Goal: Task Accomplishment & Management: Manage account settings

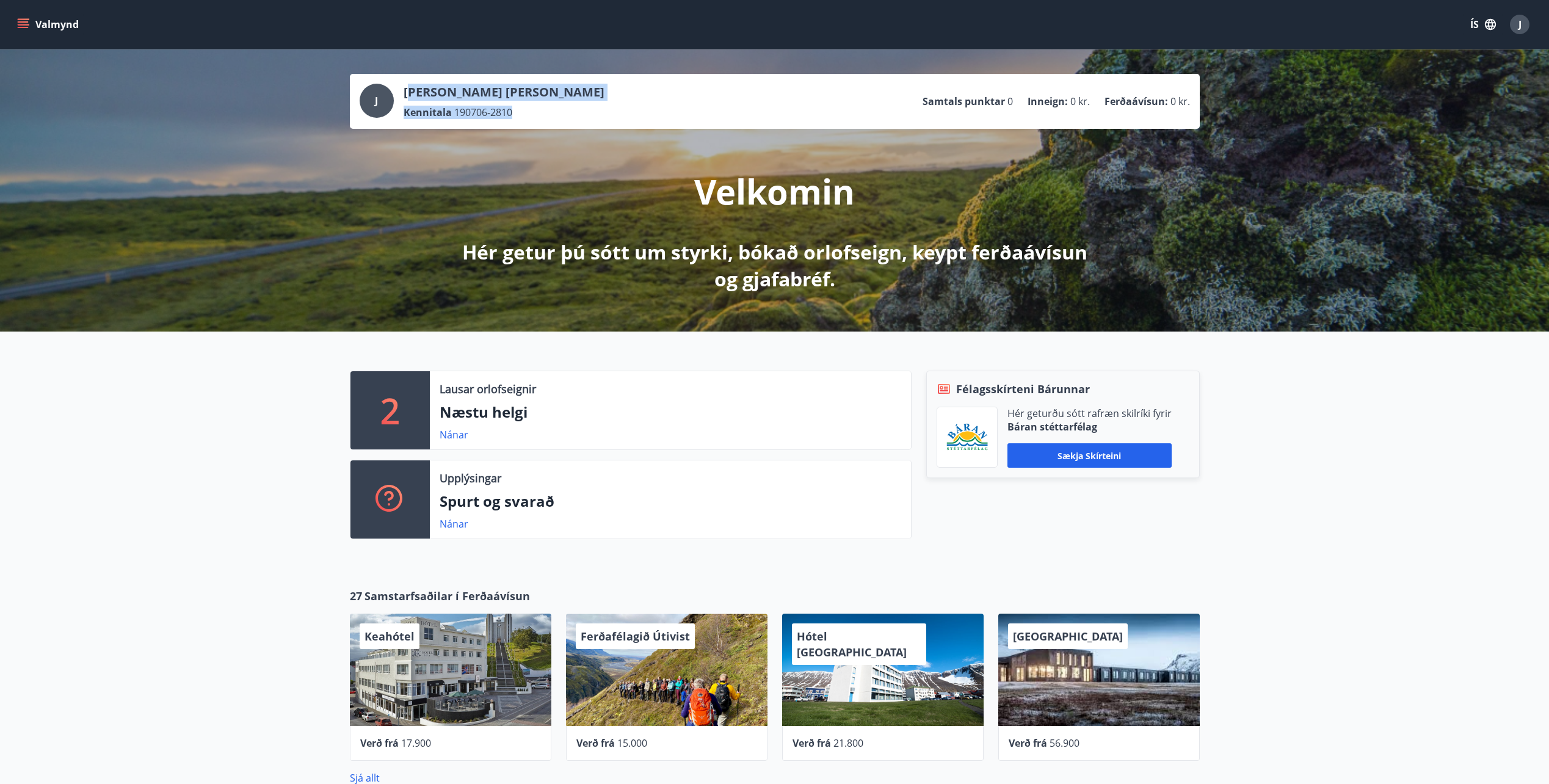
drag, startPoint x: 410, startPoint y: 84, endPoint x: 519, endPoint y: 122, distance: 115.4
click at [519, 122] on div "J [PERSON_NAME] [PERSON_NAME] Kennitala 190706-2810 Samtals punktar 0 Inneign :…" at bounding box center [774, 101] width 850 height 55
drag, startPoint x: 519, startPoint y: 122, endPoint x: 546, endPoint y: 119, distance: 27.2
click at [546, 119] on div "J [PERSON_NAME] [PERSON_NAME] Kennitala 190706-2810 Samtals punktar 0 Inneign :…" at bounding box center [774, 101] width 850 height 55
drag, startPoint x: 446, startPoint y: 113, endPoint x: 548, endPoint y: 108, distance: 102.1
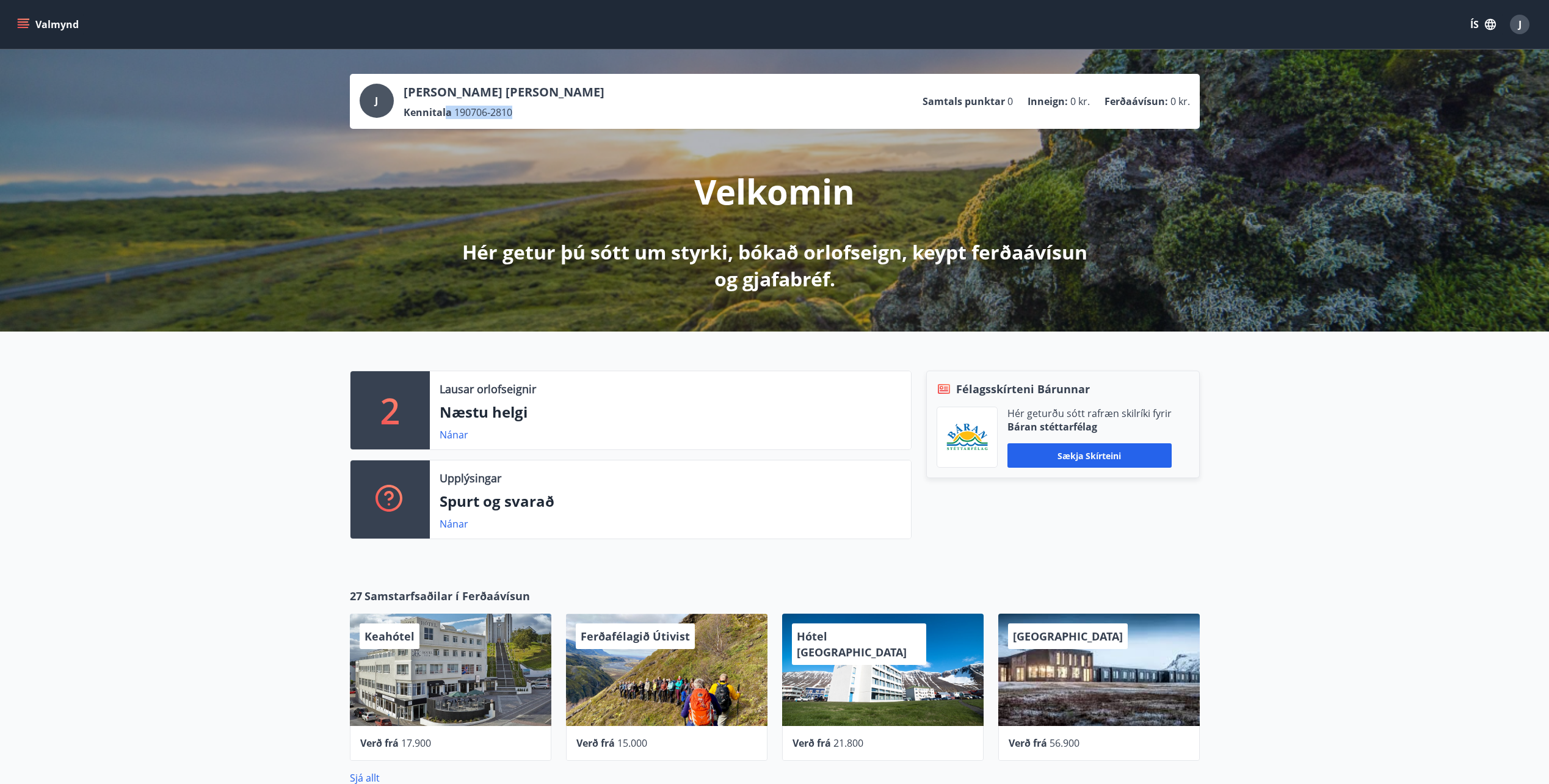
click at [548, 108] on div "Kennitala 190706-2810" at bounding box center [504, 112] width 201 height 14
drag, startPoint x: 548, startPoint y: 108, endPoint x: 554, endPoint y: 120, distance: 13.4
click at [554, 117] on div "J [PERSON_NAME] [PERSON_NAME] Kennitala 190706-2810 Samtals punktar 0 Inneign :…" at bounding box center [774, 102] width 831 height 36
drag, startPoint x: 493, startPoint y: 92, endPoint x: 537, endPoint y: 115, distance: 49.6
click at [537, 115] on div "J [PERSON_NAME] [PERSON_NAME] Kennitala 190706-2810 Samtals punktar 0 Inneign :…" at bounding box center [774, 190] width 1549 height 282
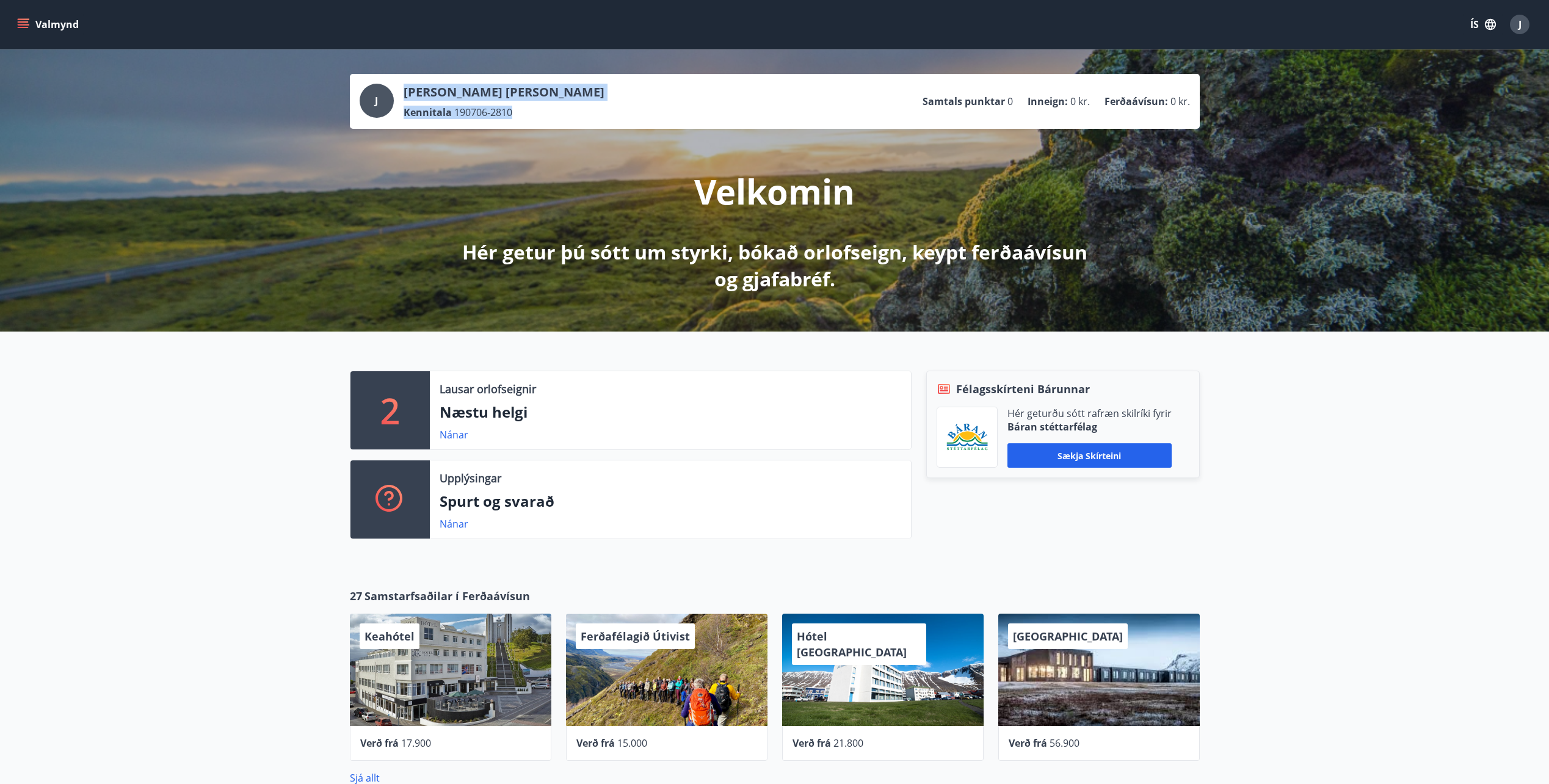
drag, startPoint x: 537, startPoint y: 115, endPoint x: 561, endPoint y: 120, distance: 24.5
click at [561, 120] on div "J [PERSON_NAME] [PERSON_NAME] Kennitala 190706-2810 Samtals punktar 0 Inneign :…" at bounding box center [774, 101] width 850 height 55
drag, startPoint x: 523, startPoint y: 113, endPoint x: 392, endPoint y: 80, distance: 135.1
click at [392, 80] on div "J [PERSON_NAME] [PERSON_NAME] Kennitala 190706-2810 Samtals punktar 0 Inneign :…" at bounding box center [774, 101] width 850 height 55
drag, startPoint x: 392, startPoint y: 80, endPoint x: 422, endPoint y: 110, distance: 42.4
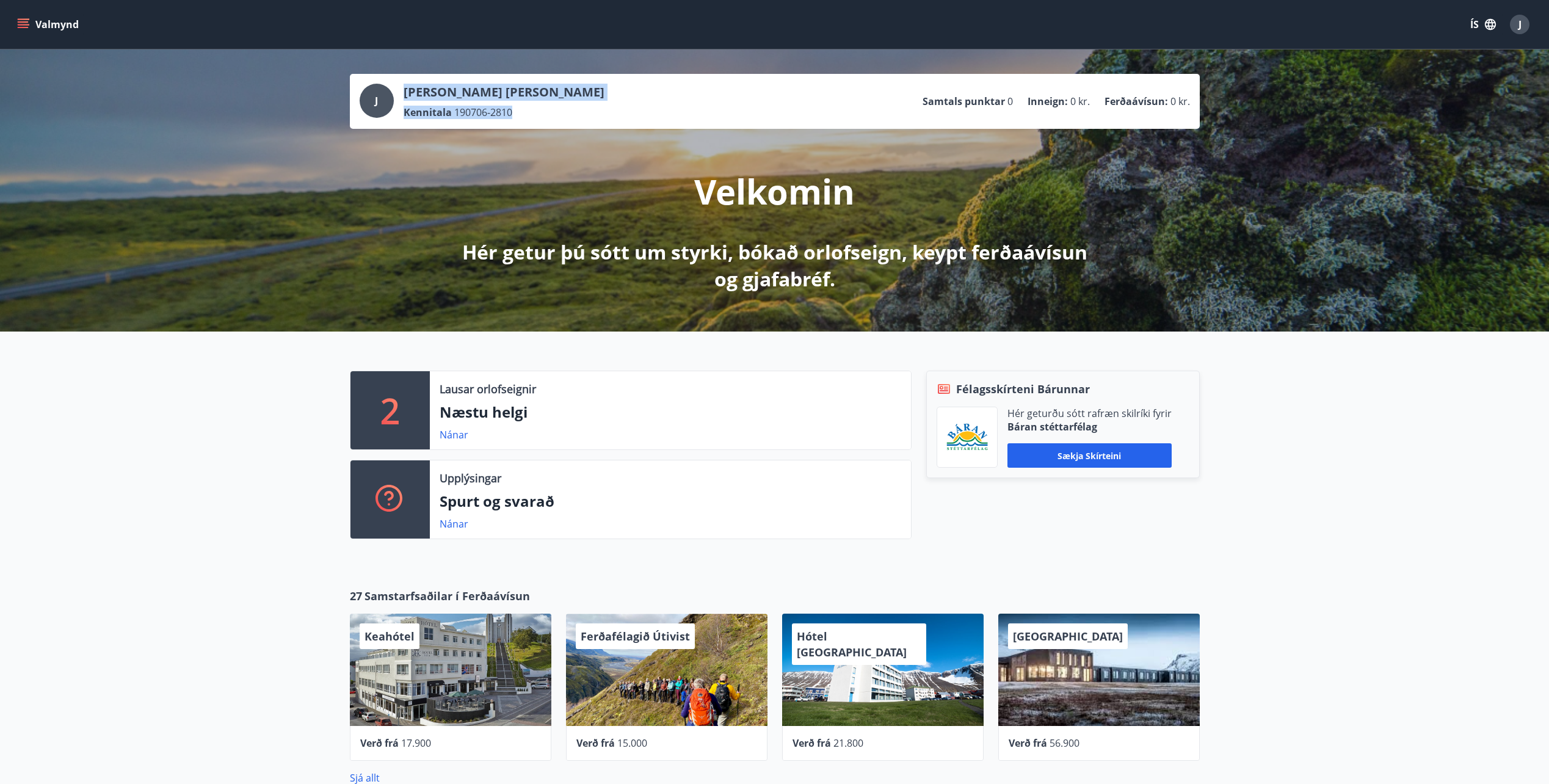
click at [422, 110] on p "Kennitala" at bounding box center [427, 112] width 48 height 14
drag, startPoint x: 395, startPoint y: 91, endPoint x: 496, endPoint y: 115, distance: 103.8
click at [496, 115] on div "J [PERSON_NAME] [PERSON_NAME] Kennitala 190706-2810" at bounding box center [482, 102] width 245 height 36
drag, startPoint x: 496, startPoint y: 115, endPoint x: 503, endPoint y: 118, distance: 7.6
click at [502, 118] on span "190706-2810" at bounding box center [483, 112] width 58 height 14
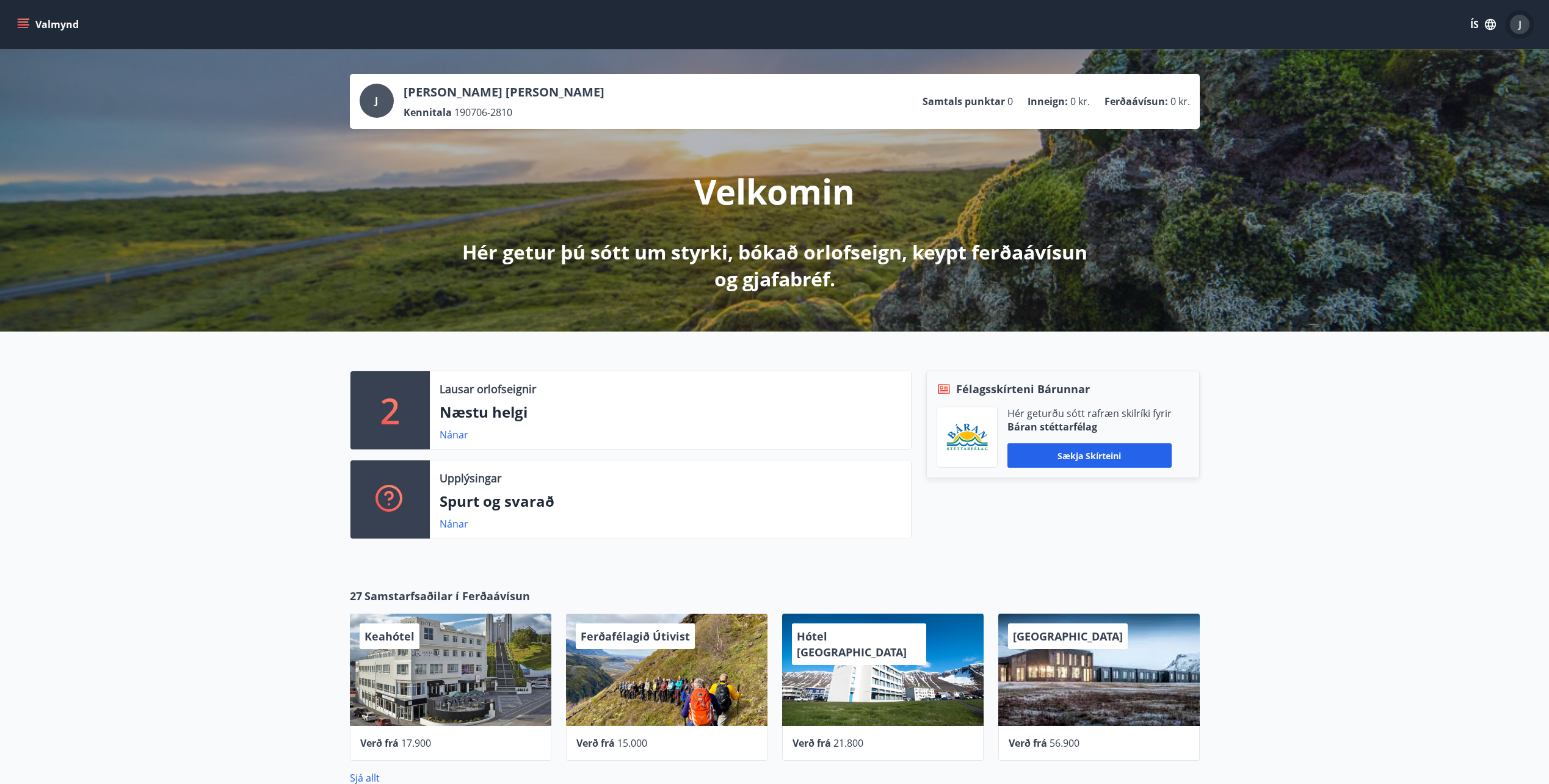
click at [1514, 23] on div "J" at bounding box center [1520, 24] width 19 height 19
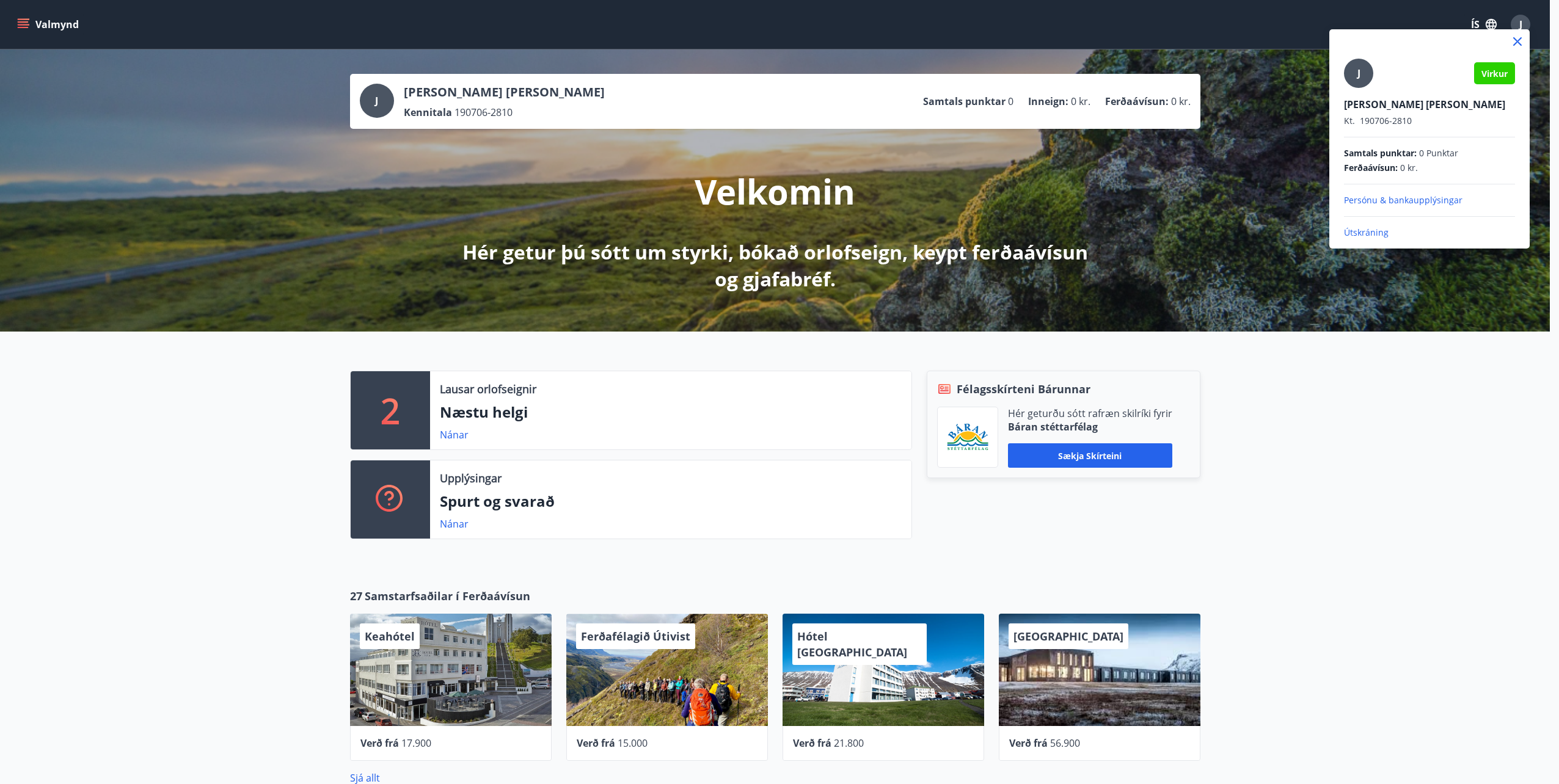
click at [1418, 198] on p "Persónu & bankaupplýsingar" at bounding box center [1428, 200] width 171 height 13
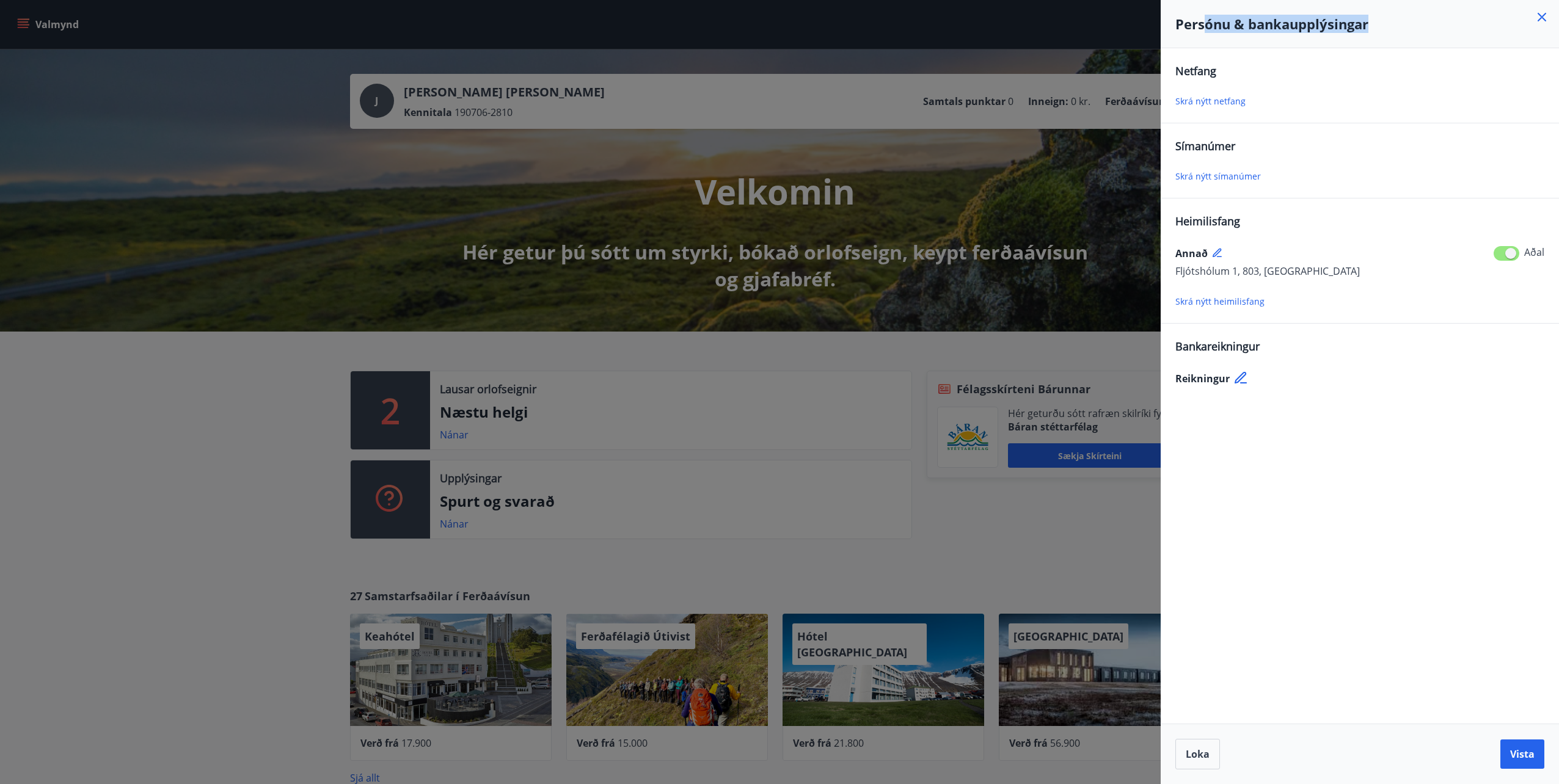
drag, startPoint x: 1207, startPoint y: 26, endPoint x: 1368, endPoint y: 30, distance: 161.0
click at [1368, 30] on h4 "Persónu & bankaupplýsingar" at bounding box center [1359, 23] width 368 height 18
drag, startPoint x: 1368, startPoint y: 30, endPoint x: 1370, endPoint y: 36, distance: 6.3
click at [1370, 36] on div "Persónu & bankaupplýsingar" at bounding box center [1360, 24] width 398 height 48
drag, startPoint x: 1366, startPoint y: 26, endPoint x: 1169, endPoint y: 18, distance: 197.2
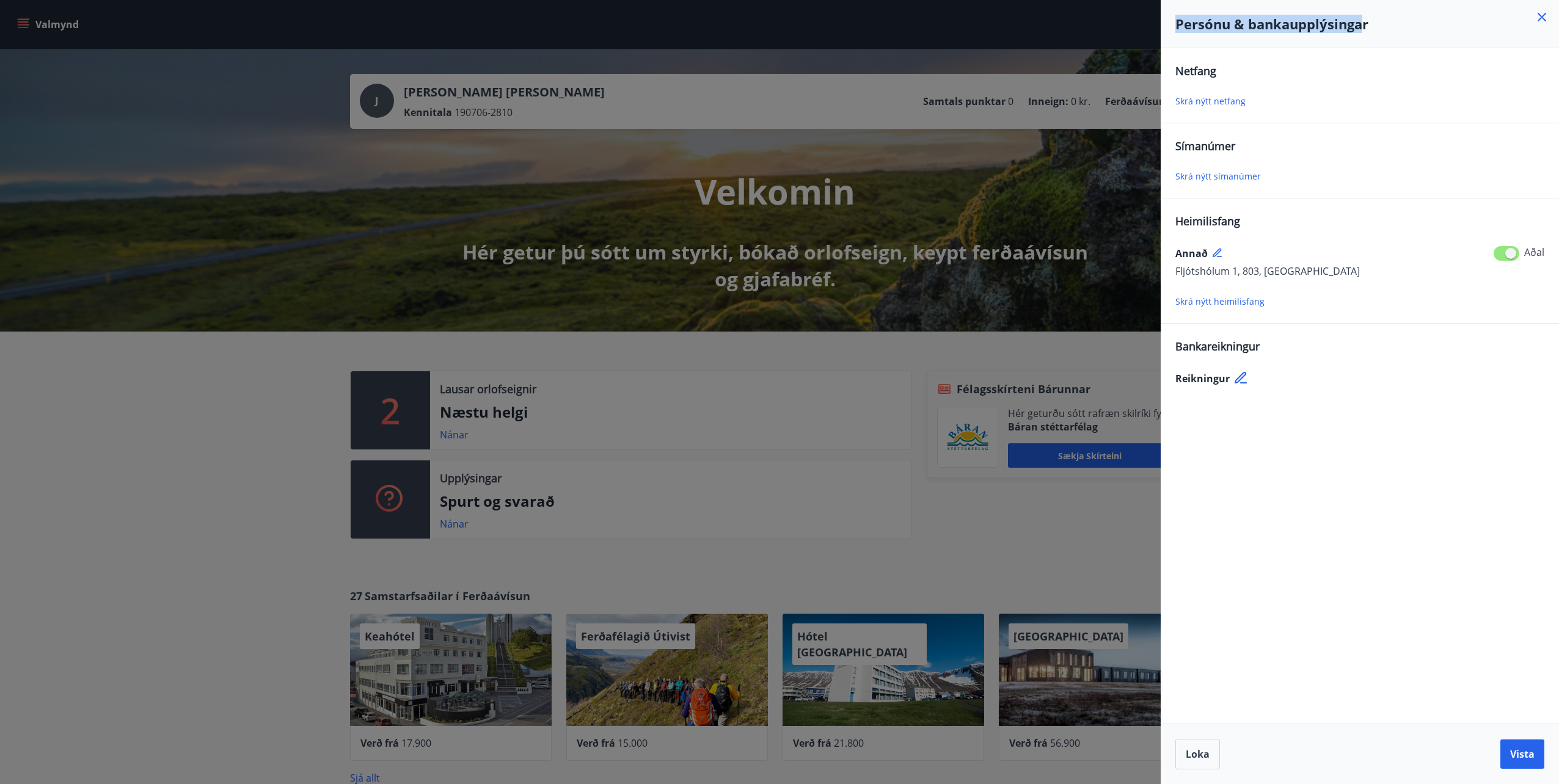
click at [1169, 18] on div "Persónu & bankaupplýsingar" at bounding box center [1360, 24] width 398 height 48
drag, startPoint x: 1169, startPoint y: 18, endPoint x: 1306, endPoint y: 22, distance: 137.1
click at [1306, 22] on h4 "Persónu & bankaupplýsingar" at bounding box center [1359, 23] width 368 height 18
drag, startPoint x: 1376, startPoint y: 29, endPoint x: 1147, endPoint y: 28, distance: 229.0
click at [1147, 28] on div "Persónu & bankaupplýsingar Netfang Skrá nýtt netfang Símanúmer Skrá nýtt símanú…" at bounding box center [780, 392] width 1559 height 784
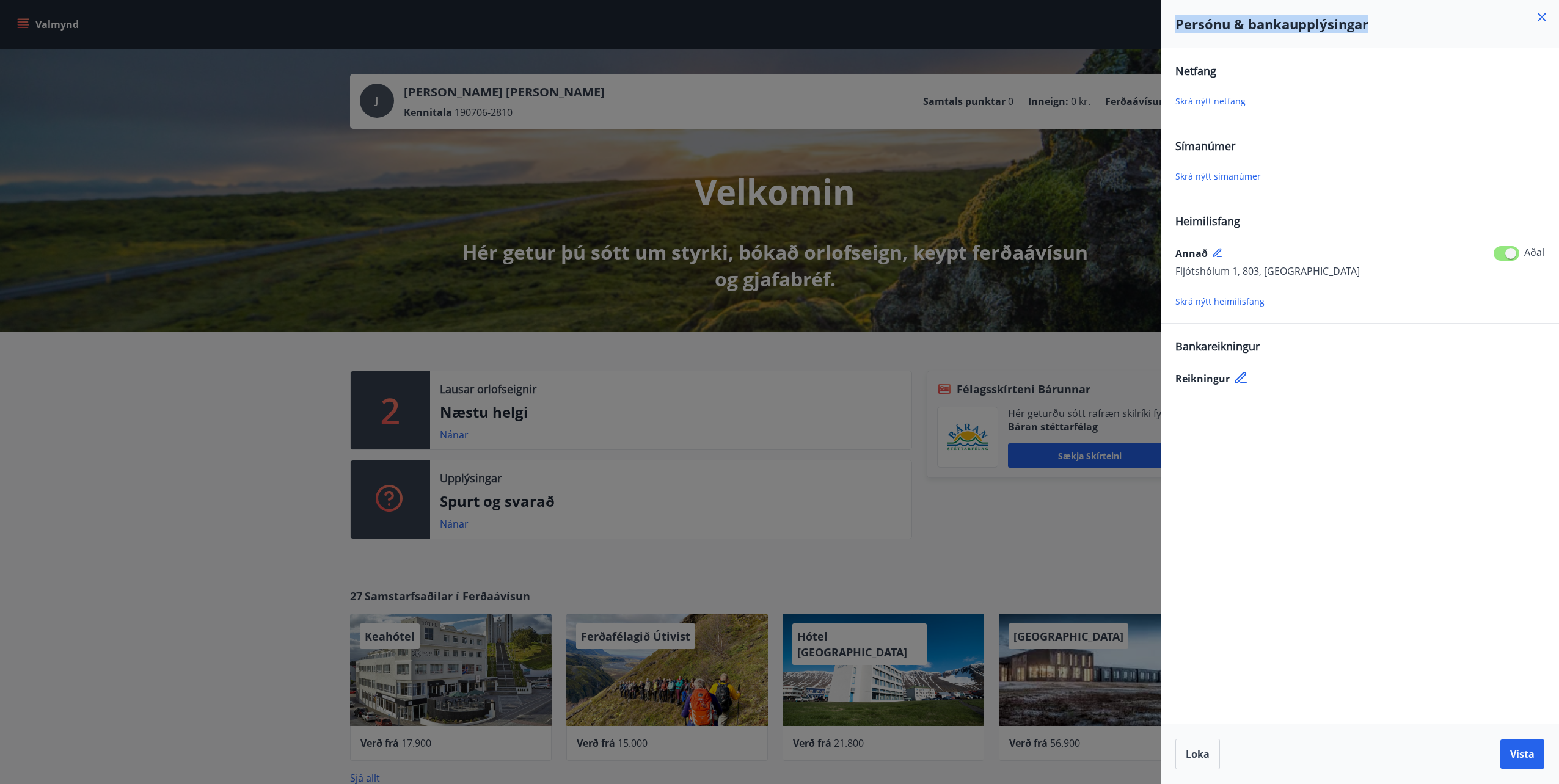
drag, startPoint x: 1147, startPoint y: 28, endPoint x: 1336, endPoint y: 35, distance: 189.1
click at [1336, 35] on div "Persónu & bankaupplýsingar" at bounding box center [1360, 24] width 398 height 48
click at [1232, 102] on span "Skrá nýtt netfang" at bounding box center [1210, 102] width 71 height 12
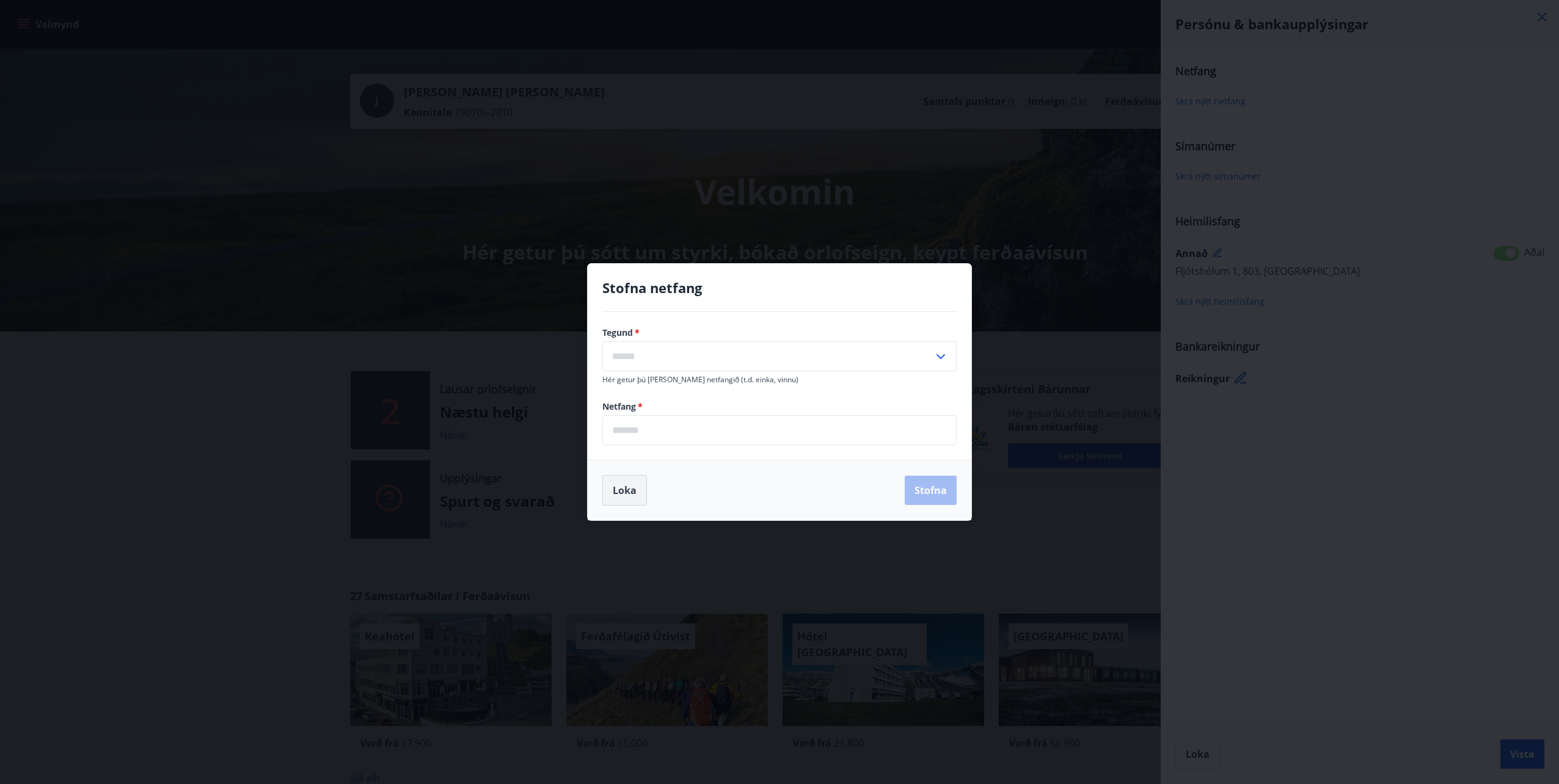
click at [639, 490] on button "Loka" at bounding box center [625, 490] width 44 height 31
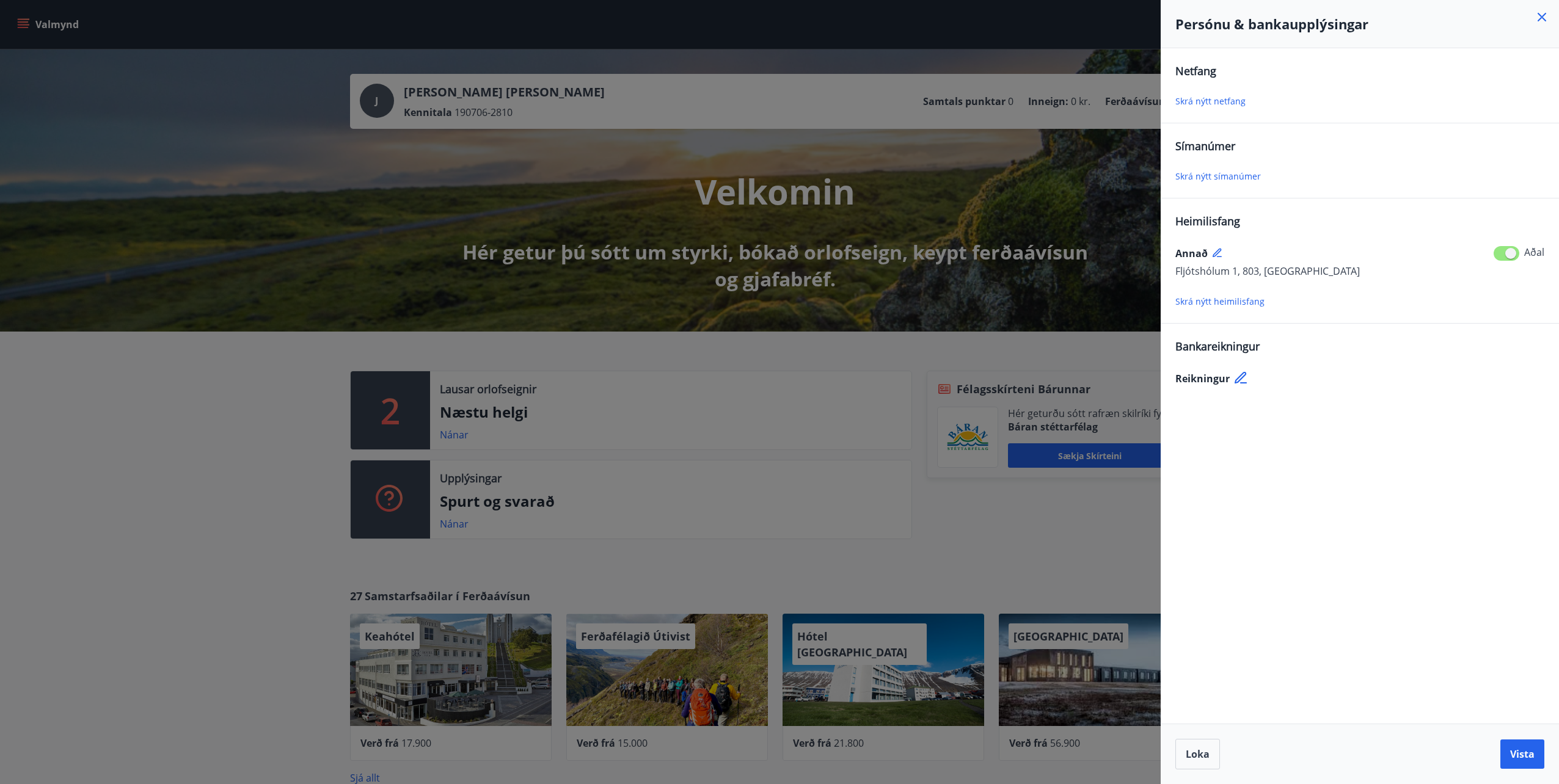
click at [1223, 98] on span "Skrá nýtt netfang" at bounding box center [1210, 102] width 71 height 12
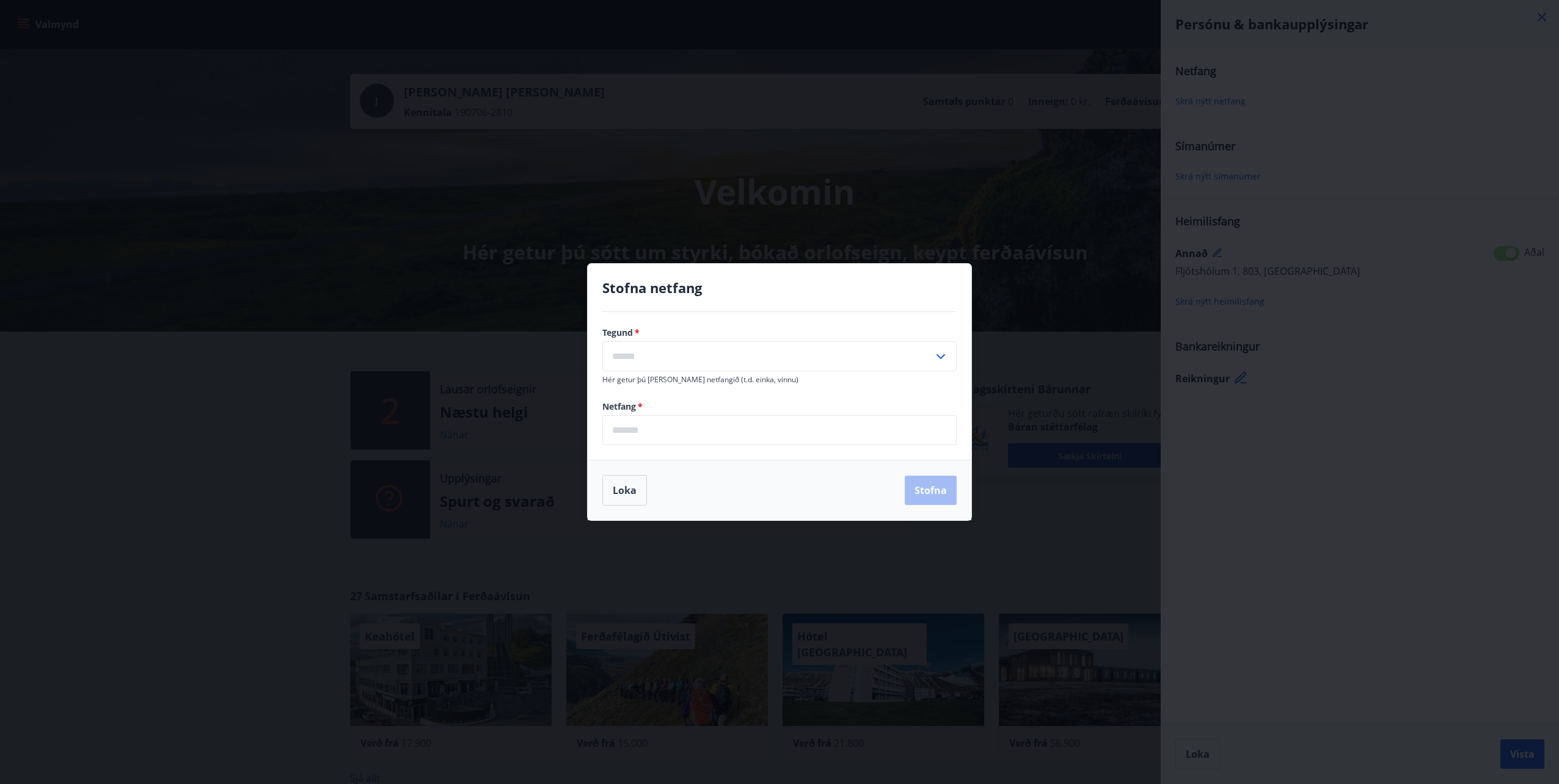
click at [668, 357] on input "text" at bounding box center [768, 356] width 331 height 30
click at [868, 421] on li "Annað" at bounding box center [779, 425] width 353 height 22
type input "*****"
click at [680, 427] on input "email" at bounding box center [780, 429] width 354 height 30
type input "**********"
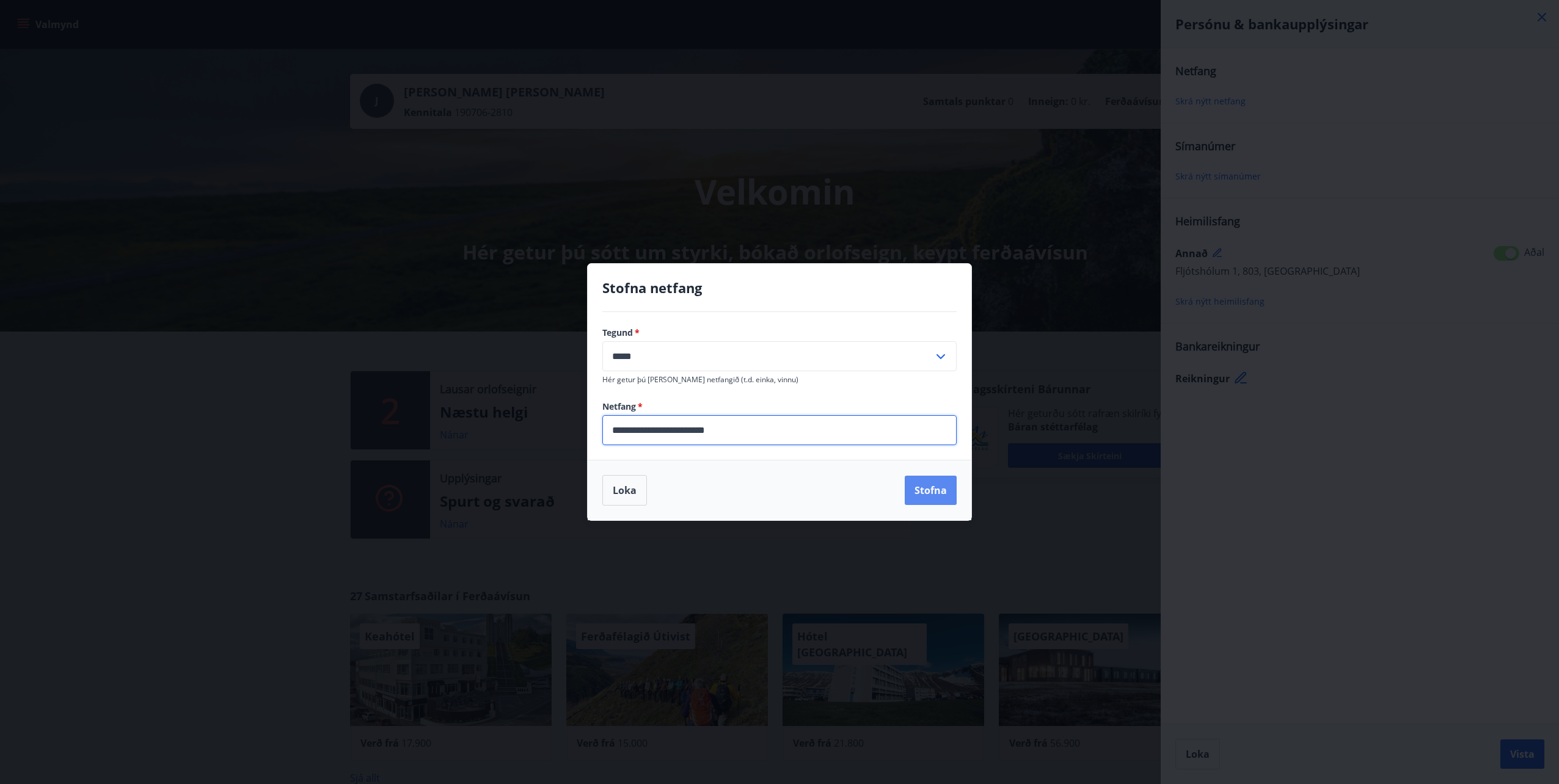
click at [924, 492] on button "Stofna" at bounding box center [930, 490] width 52 height 29
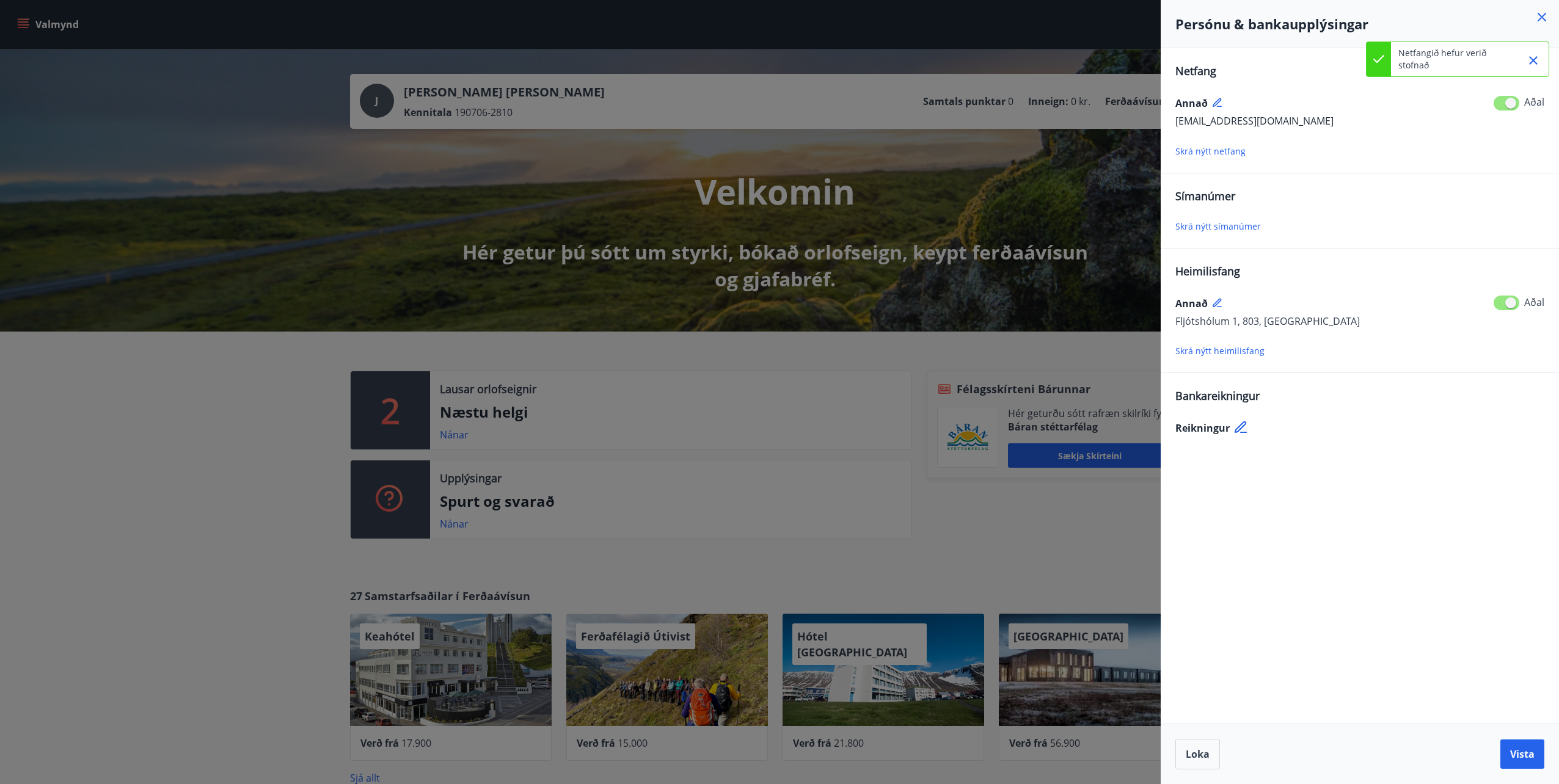
click at [1231, 224] on span "Skrá nýtt símanúmer" at bounding box center [1218, 226] width 85 height 12
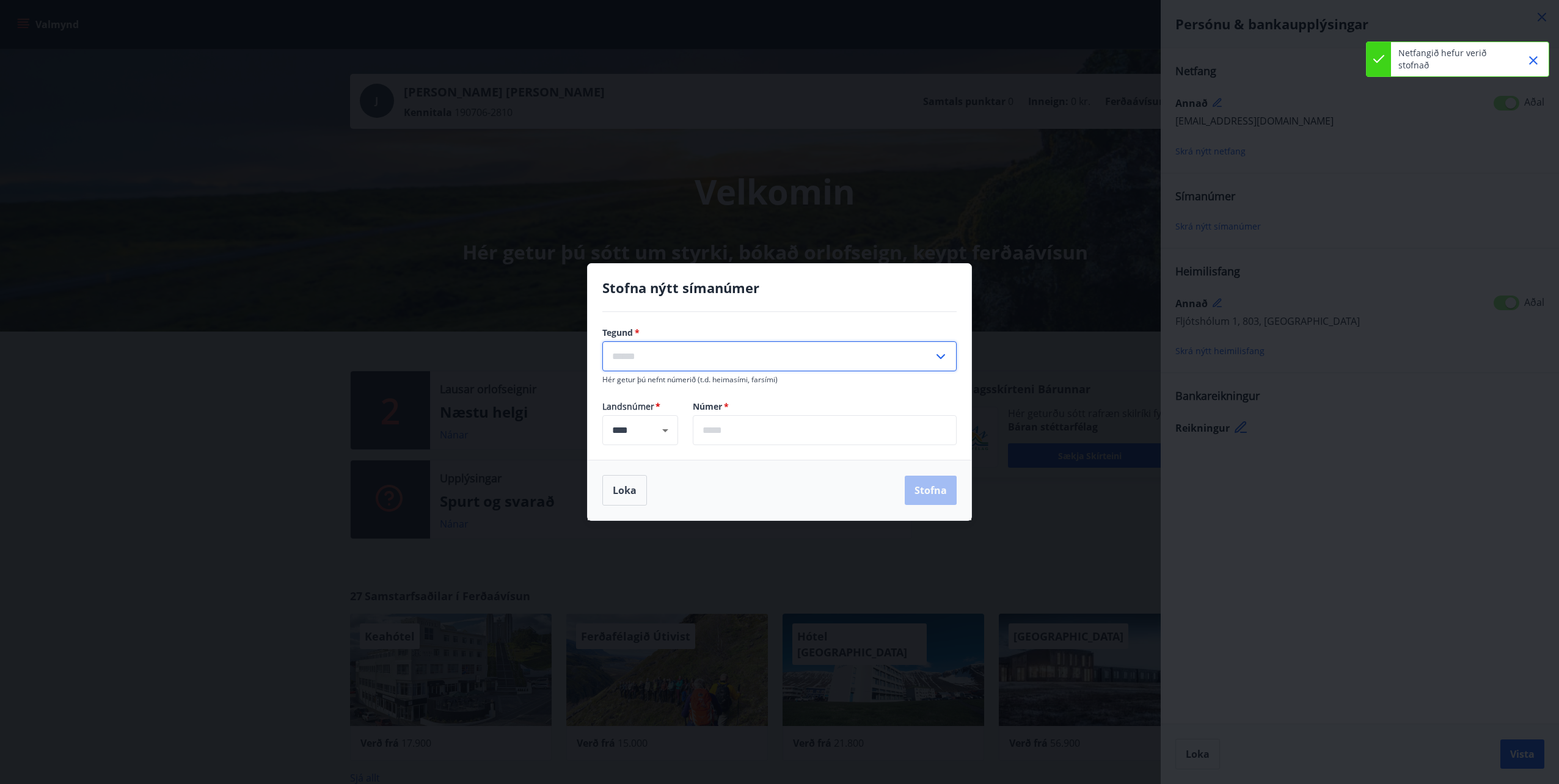
drag, startPoint x: 762, startPoint y: 350, endPoint x: 779, endPoint y: 359, distance: 19.2
click at [762, 350] on input "text" at bounding box center [768, 356] width 331 height 30
click at [726, 379] on li "Farsími" at bounding box center [779, 382] width 353 height 22
type input "*******"
click at [716, 427] on input "text" at bounding box center [824, 429] width 264 height 30
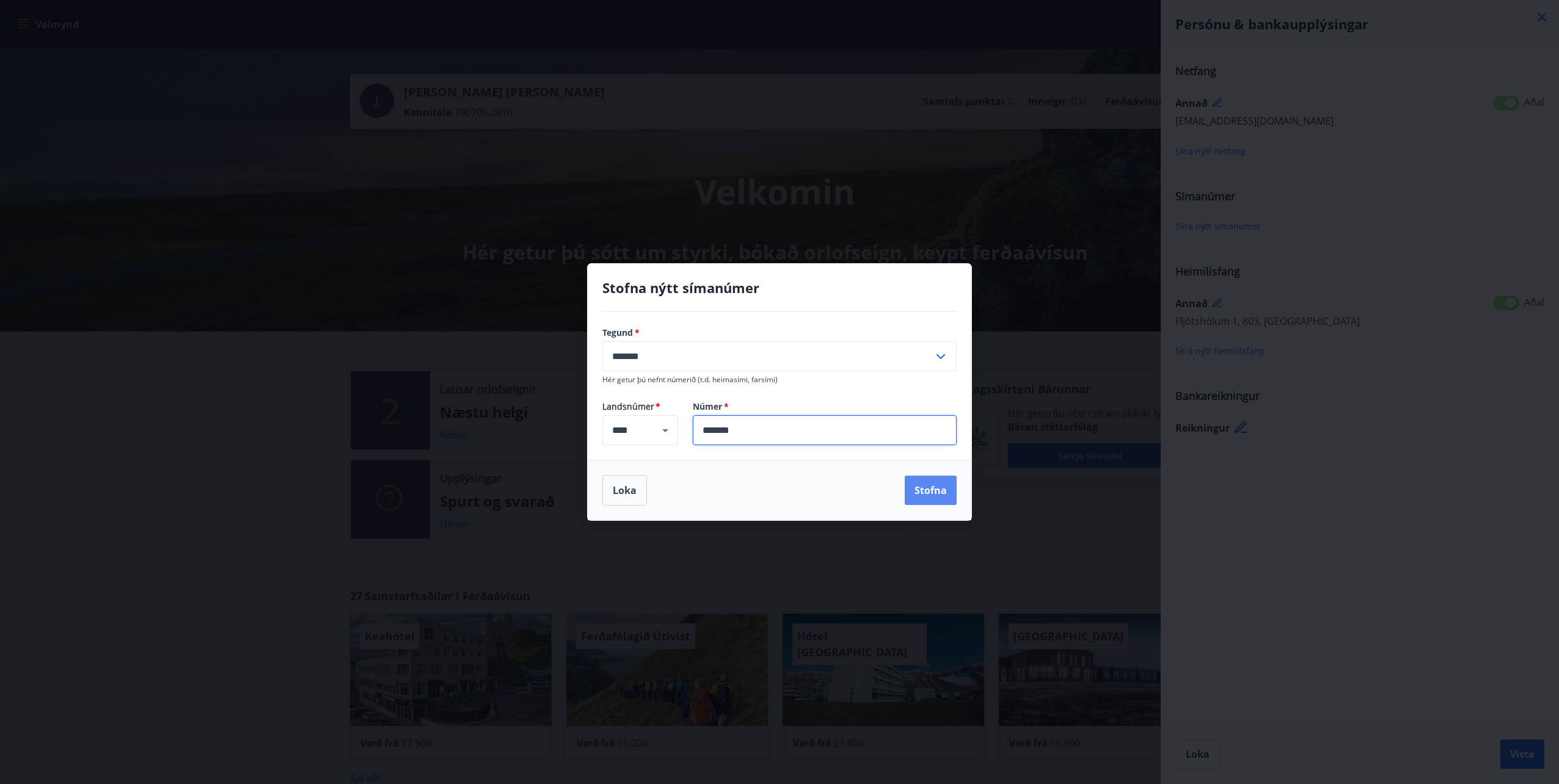
type input "*******"
click at [936, 498] on button "Stofna" at bounding box center [930, 490] width 52 height 29
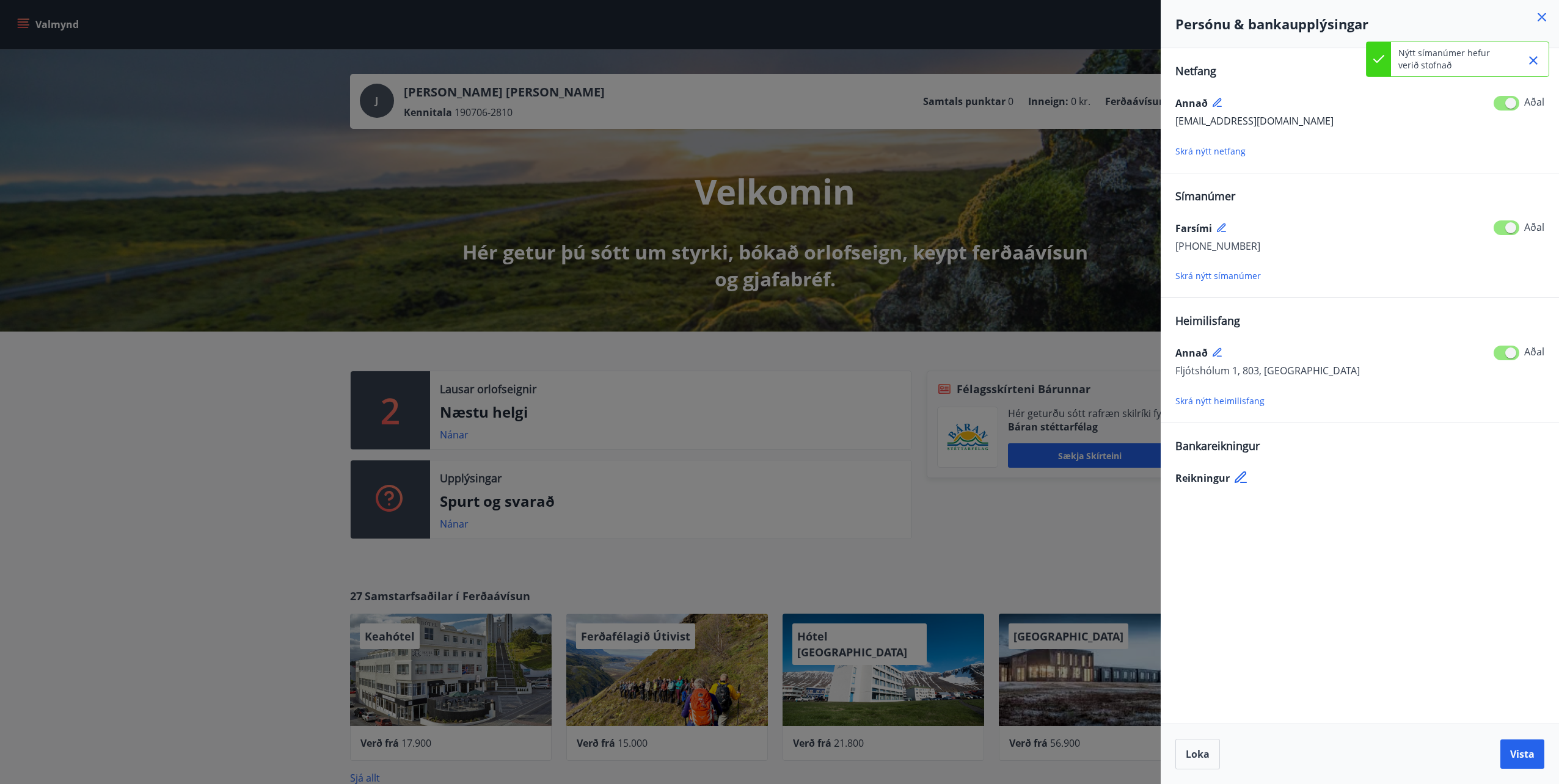
click at [1245, 478] on icon at bounding box center [1241, 478] width 15 height 15
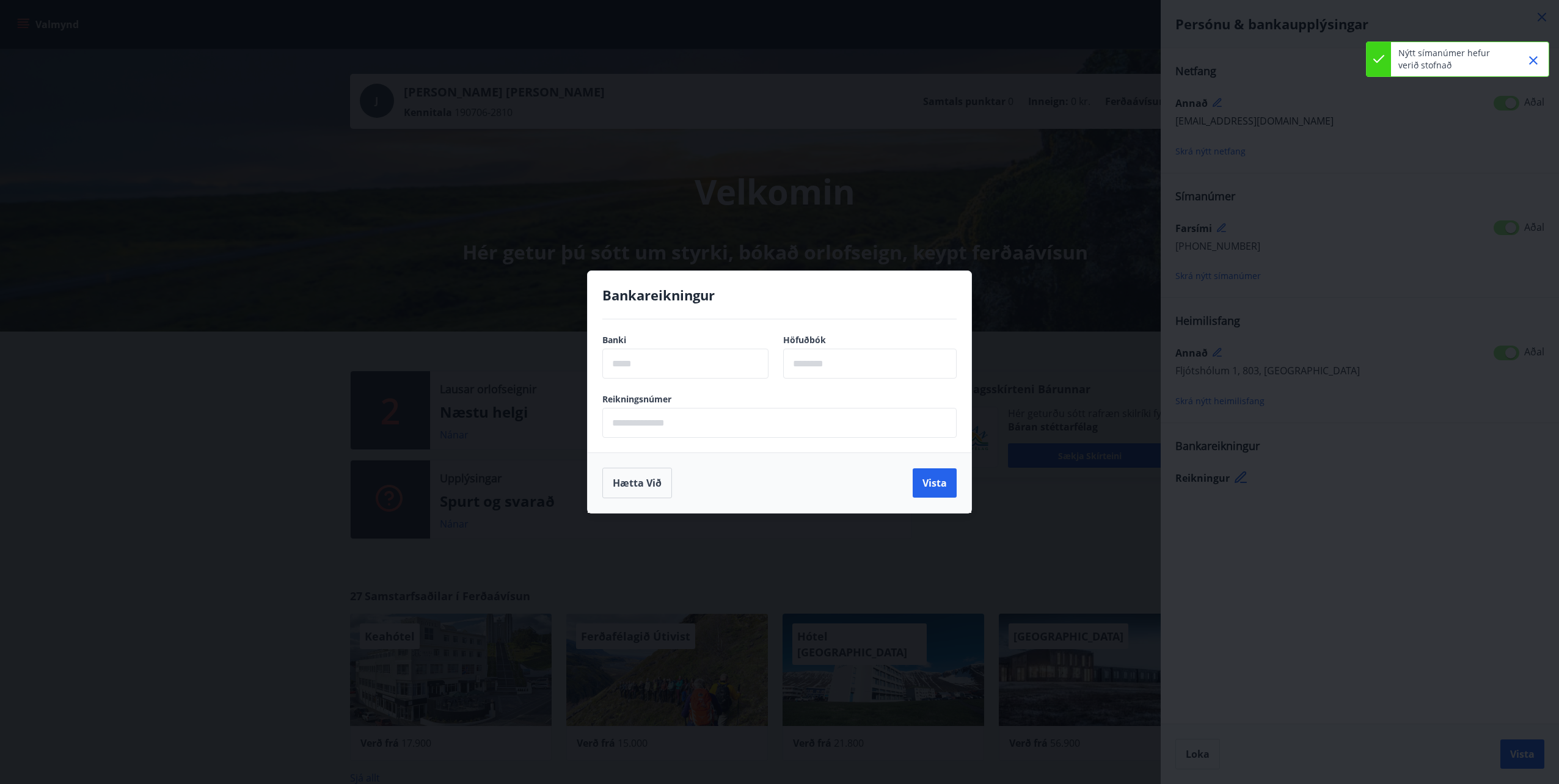
click at [628, 363] on input "text" at bounding box center [686, 363] width 166 height 30
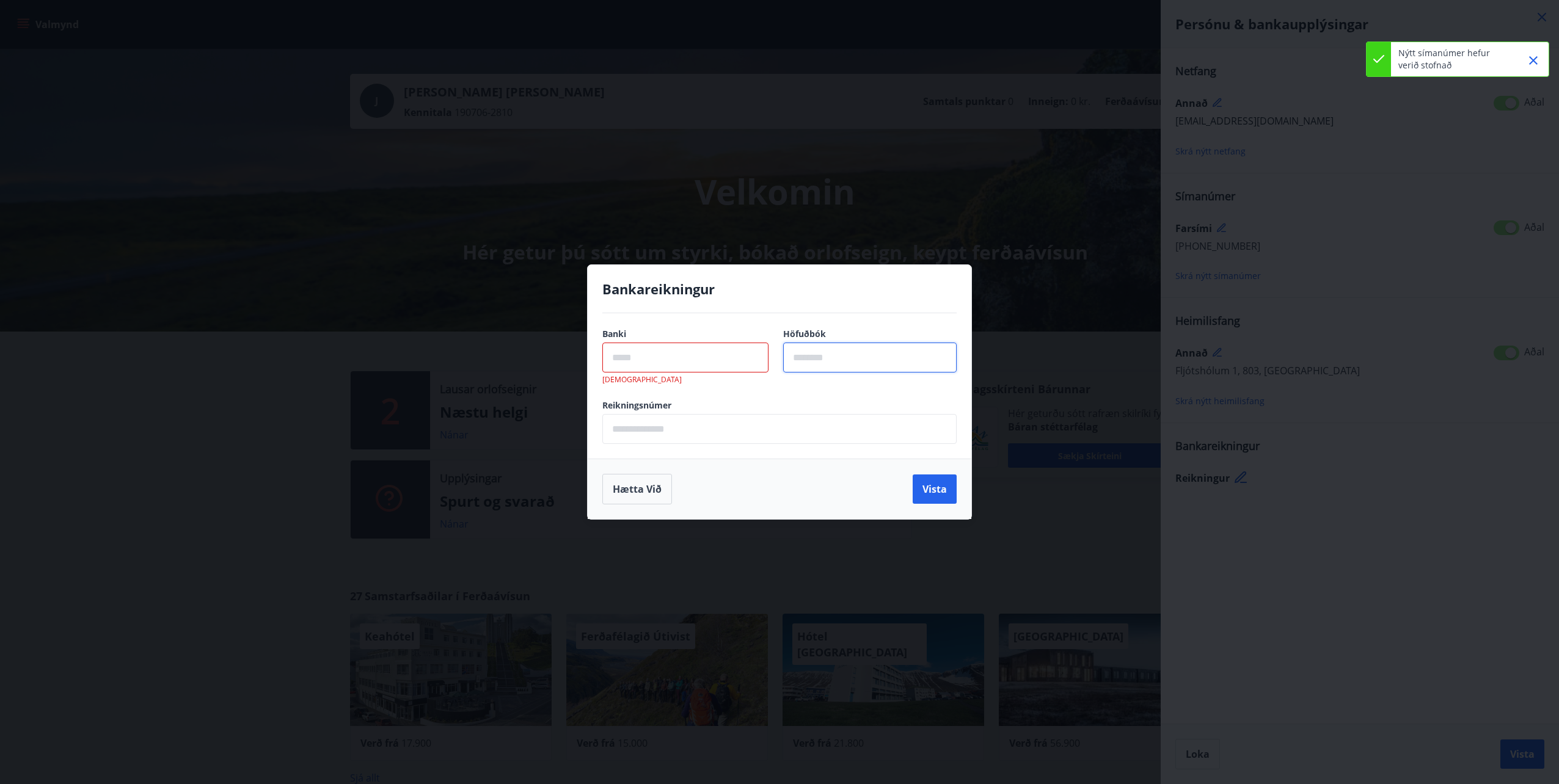
click at [906, 363] on input "text" at bounding box center [869, 357] width 173 height 30
click at [727, 421] on input "text" at bounding box center [780, 428] width 354 height 30
click at [708, 357] on input "text" at bounding box center [686, 357] width 166 height 30
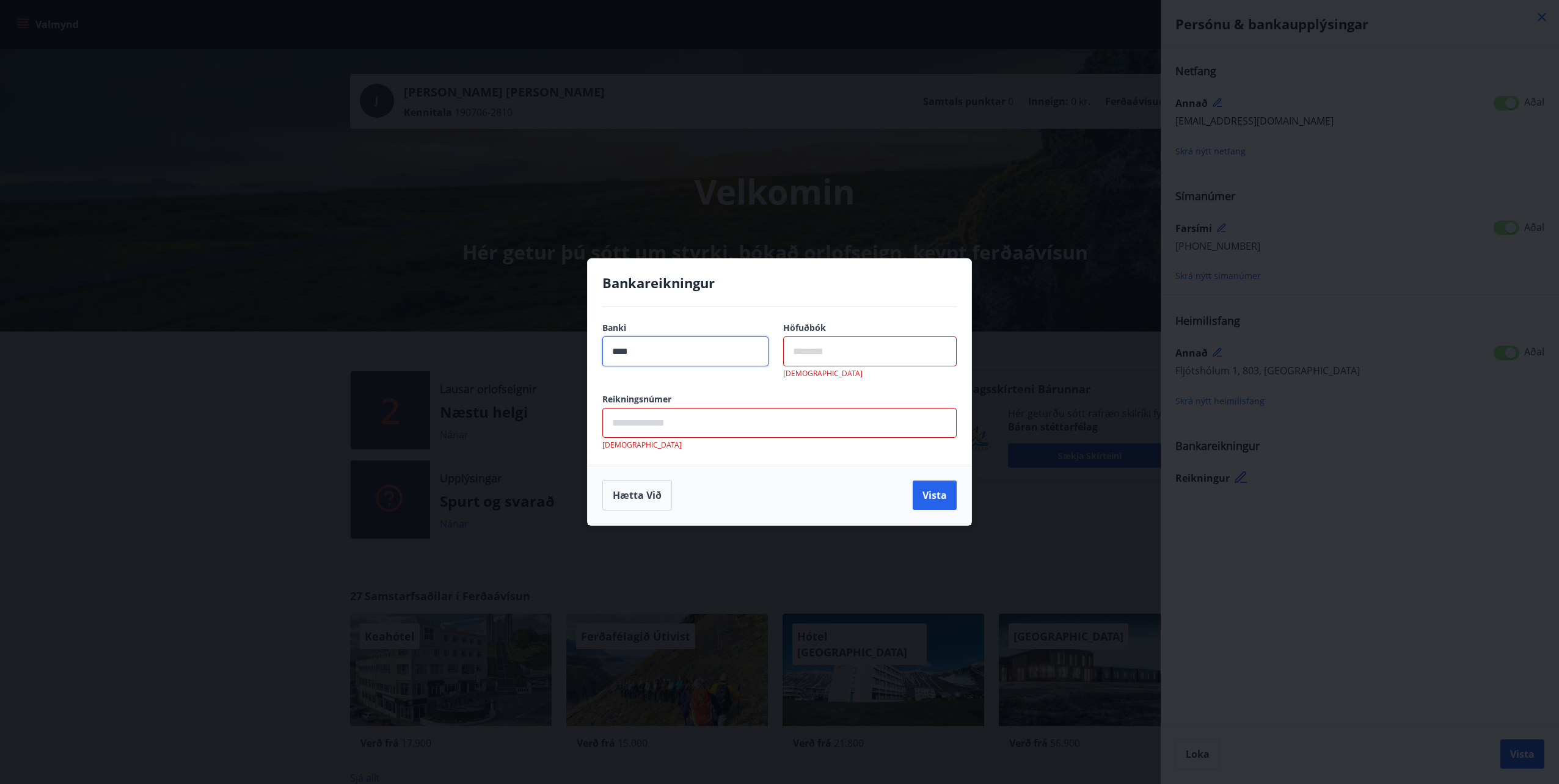
type input "****"
click at [814, 356] on input "text" at bounding box center [869, 351] width 173 height 30
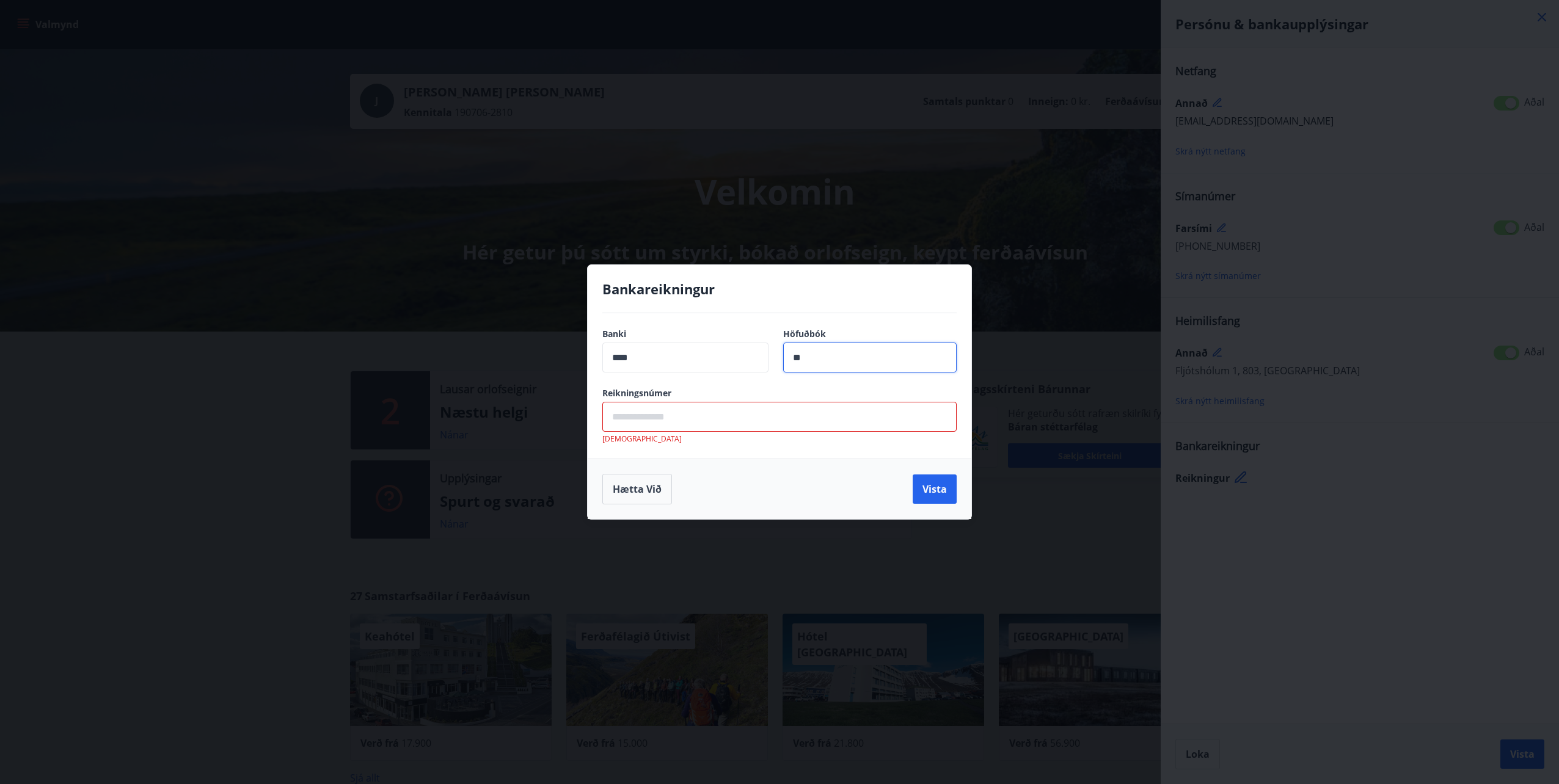
type input "**"
click at [805, 415] on input "text" at bounding box center [780, 417] width 354 height 30
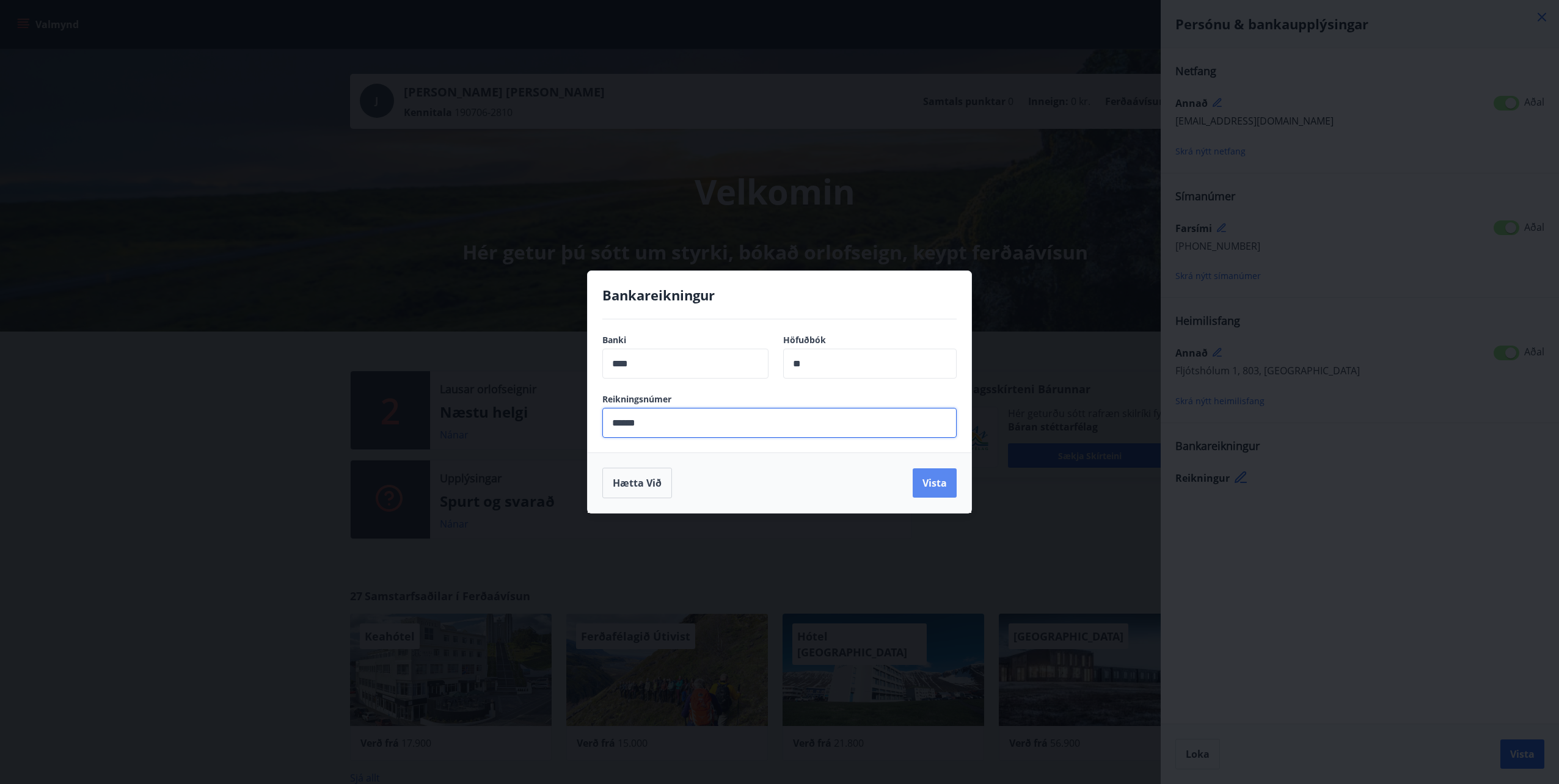
type input "******"
click at [930, 480] on button "Vista" at bounding box center [934, 482] width 44 height 29
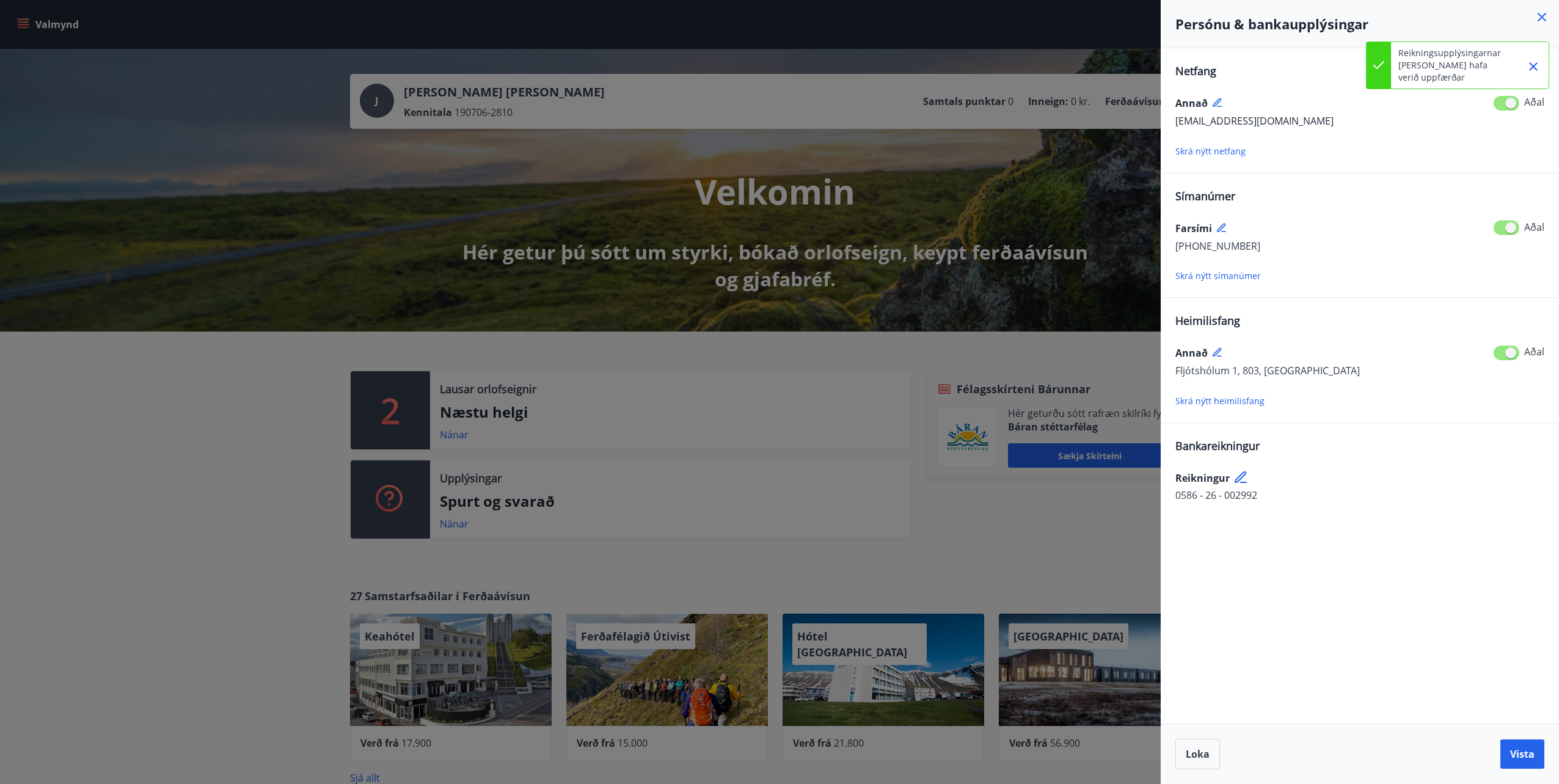
click at [1338, 574] on div "Netfang Annað [EMAIL_ADDRESS][DOMAIN_NAME] Aðal Skrá nýtt netfang Símanúmer Far…" at bounding box center [1360, 386] width 398 height 676
click at [1527, 753] on span "Vista" at bounding box center [1521, 754] width 24 height 14
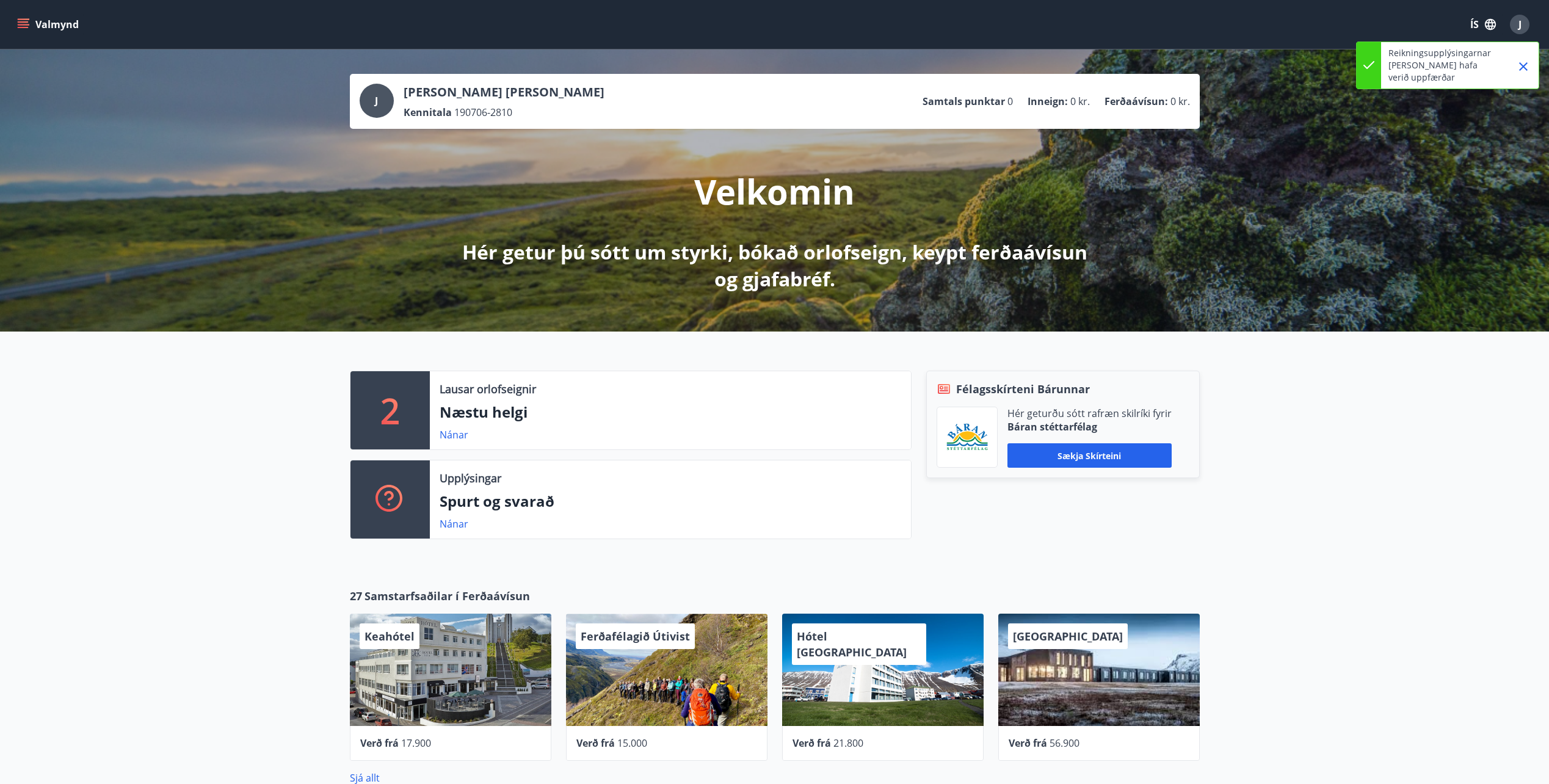
click at [1307, 576] on div "27 Samstarfsaðilar í Ferðaávísun Keahótel Verð frá 17.900 Ferðafélagið Útivist …" at bounding box center [774, 686] width 1549 height 236
drag, startPoint x: 405, startPoint y: 87, endPoint x: 554, endPoint y: 111, distance: 150.9
click at [554, 111] on div "J [PERSON_NAME] [PERSON_NAME] Kennitala 190706-2810 Samtals punktar 0 Inneign :…" at bounding box center [774, 102] width 831 height 36
drag, startPoint x: 554, startPoint y: 111, endPoint x: 707, endPoint y: 93, distance: 154.1
click at [707, 93] on div "J [PERSON_NAME] [PERSON_NAME] Kennitala 190706-2810 Samtals punktar 0 Inneign :…" at bounding box center [774, 102] width 831 height 36
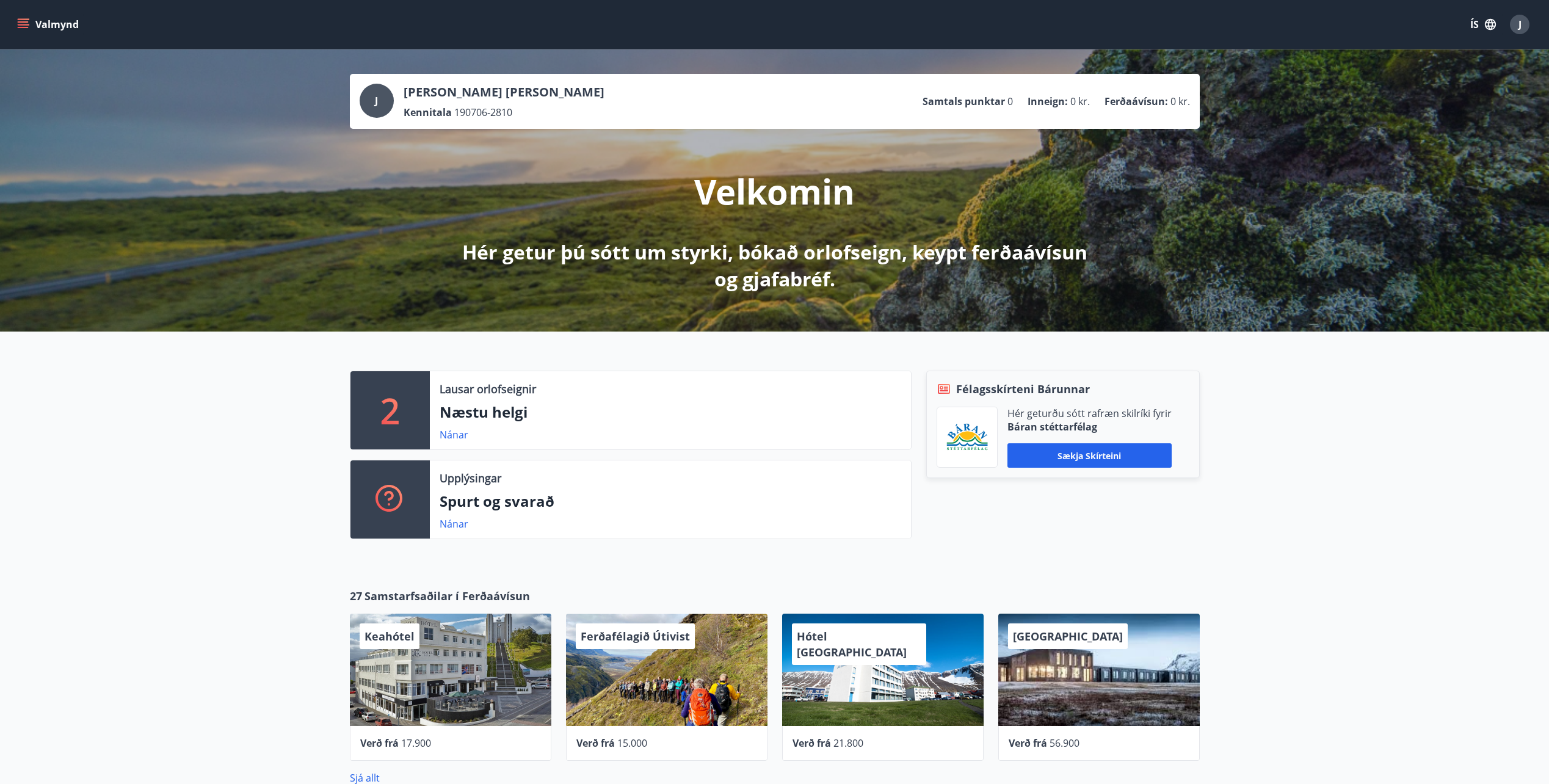
click at [47, 27] on button "Valmynd" at bounding box center [48, 24] width 69 height 22
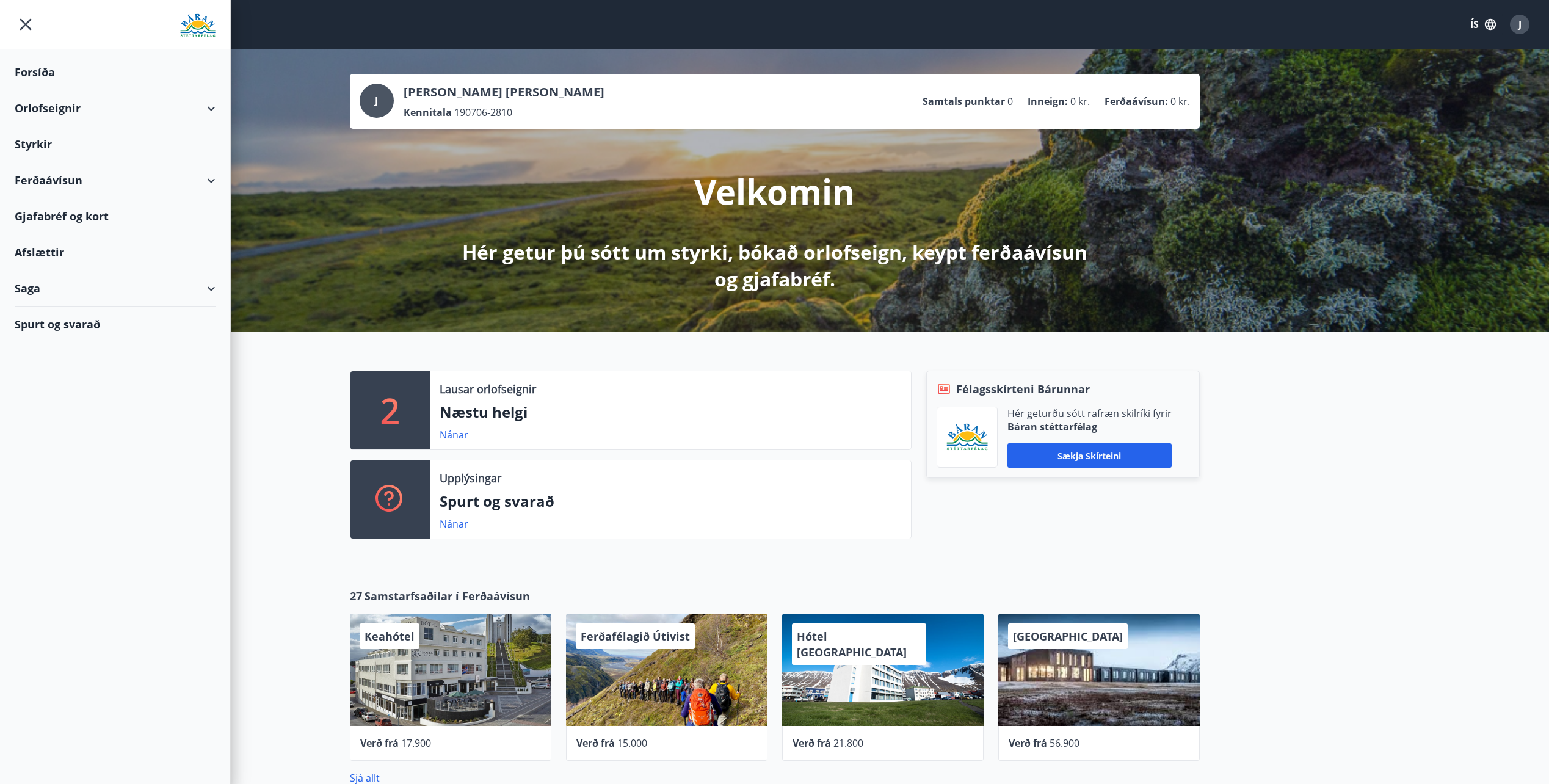
click at [62, 155] on div "Styrkir" at bounding box center [115, 144] width 201 height 36
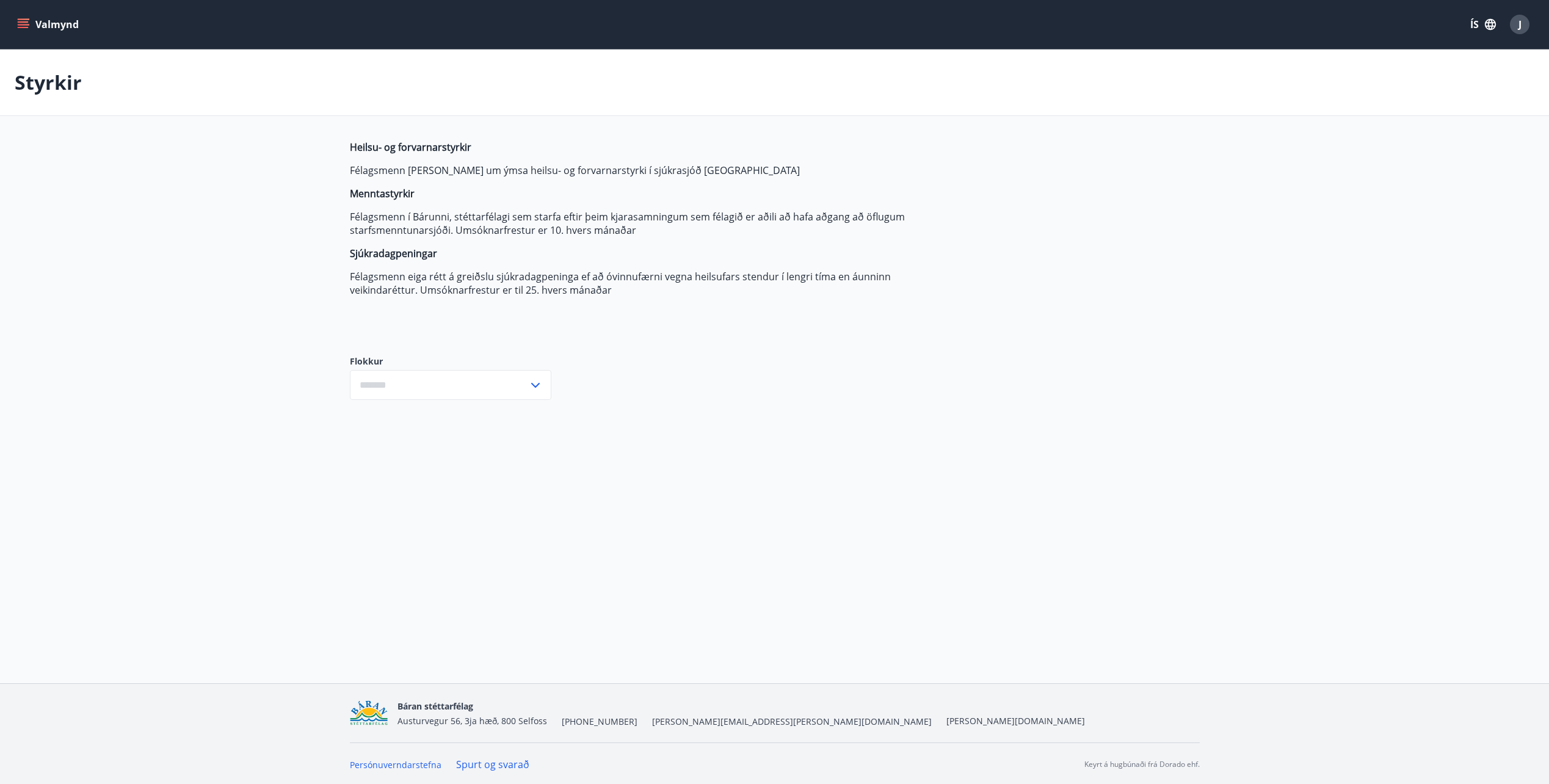
type input "***"
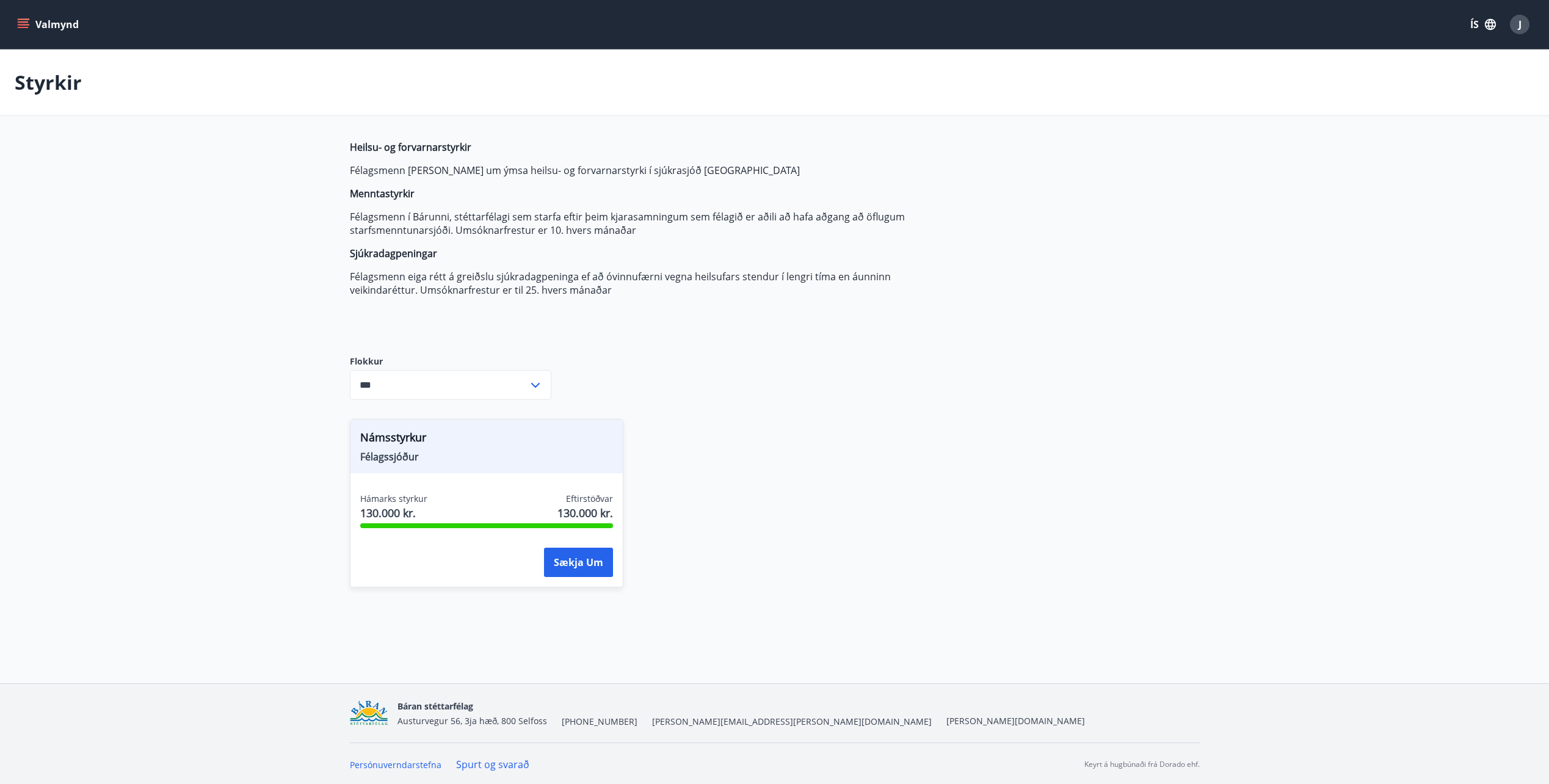
click at [20, 27] on icon "menu" at bounding box center [22, 27] width 11 height 1
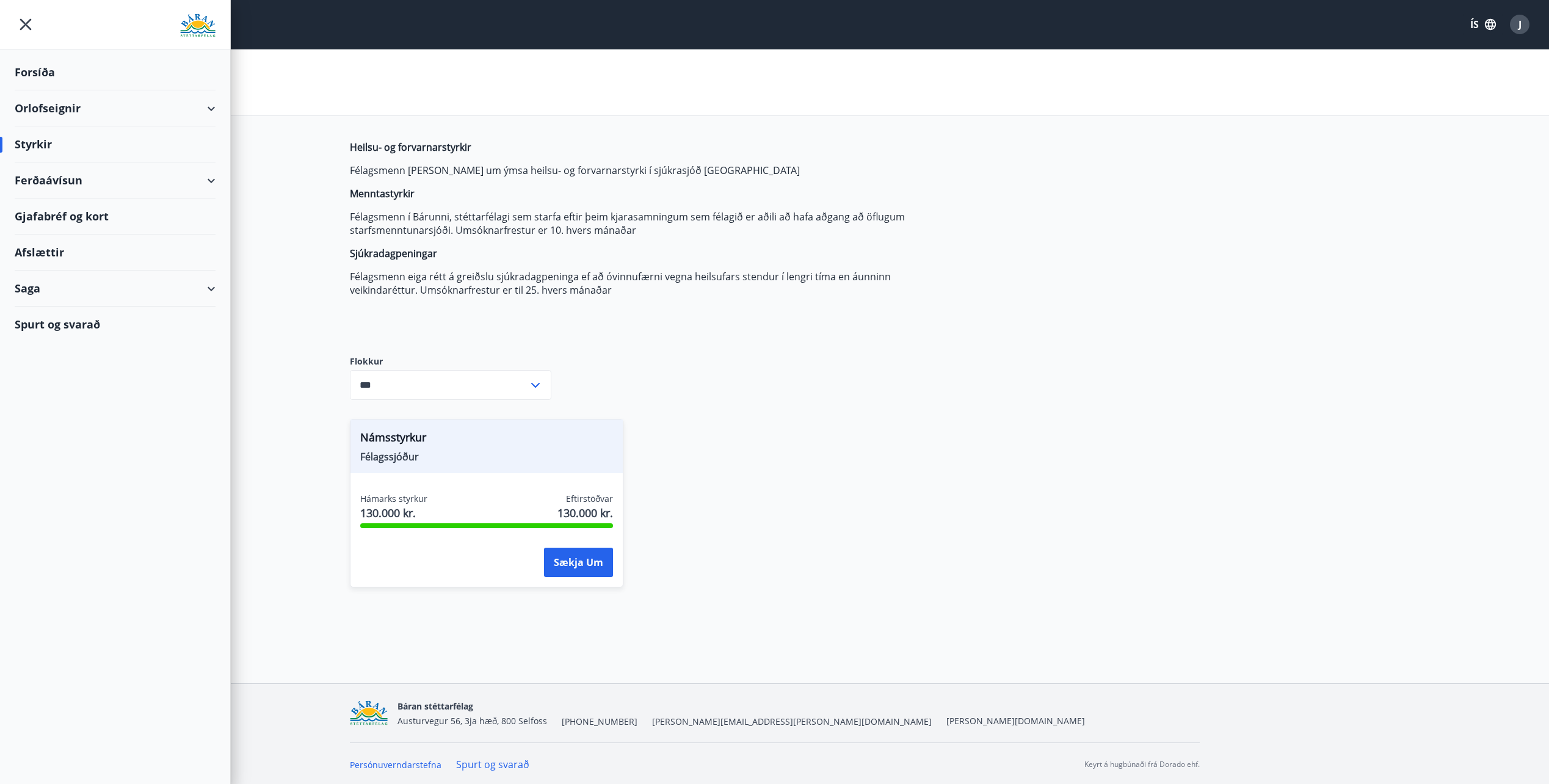
click at [36, 77] on div "Forsíða" at bounding box center [115, 72] width 201 height 36
